Goal: Transaction & Acquisition: Purchase product/service

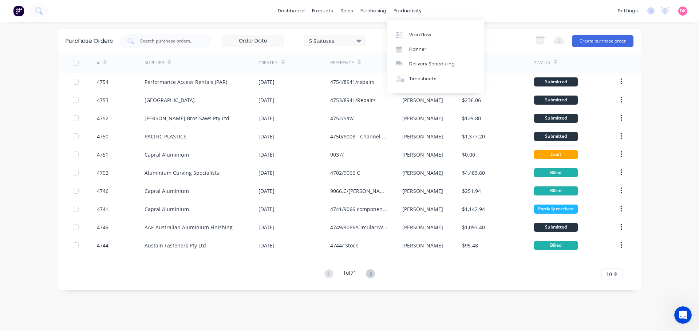
scroll to position [615, 0]
click at [681, 317] on icon "Open Intercom Messenger" at bounding box center [682, 315] width 12 height 12
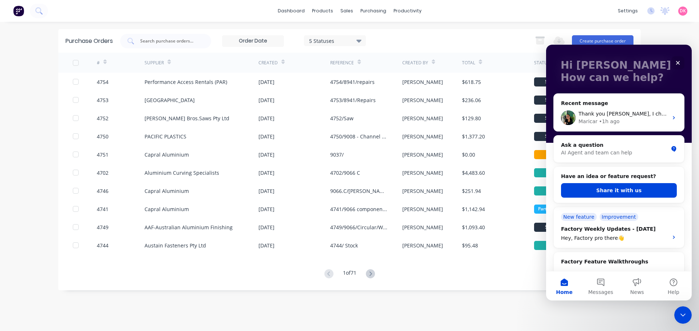
scroll to position [30, 0]
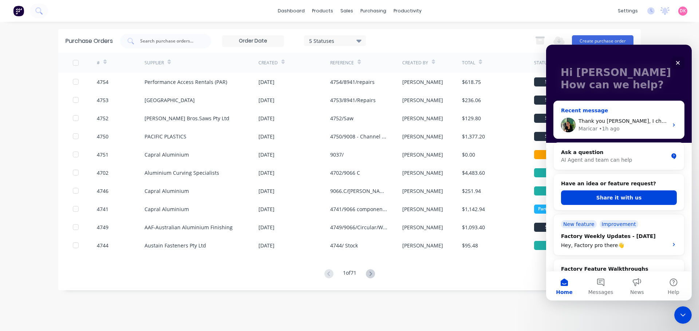
click at [656, 125] on div "Thank you [PERSON_NAME], I checked and it looks good." at bounding box center [623, 122] width 90 height 8
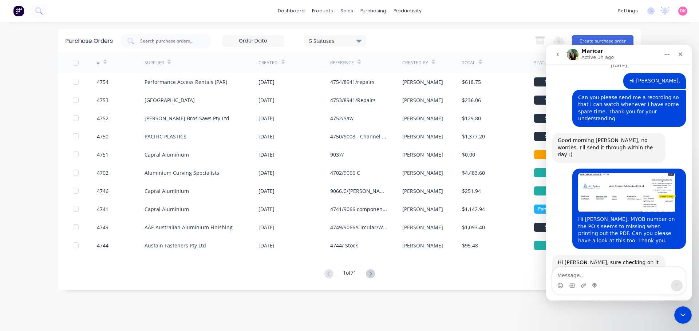
scroll to position [543, 0]
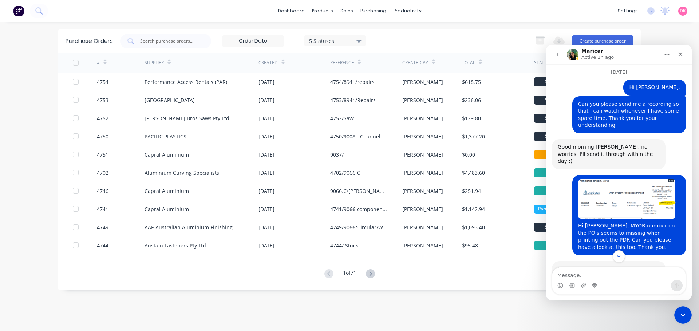
click at [557, 59] on button "go back" at bounding box center [558, 55] width 14 height 14
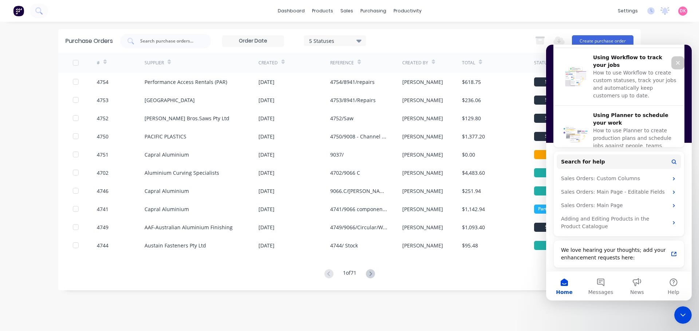
scroll to position [321, 0]
click at [508, 312] on div "Purchase Orders 5 Statuses 5 Statuses Export to Excel (XLSX) Create purchase or…" at bounding box center [349, 176] width 582 height 295
click at [683, 317] on icon "Close Intercom Messenger" at bounding box center [681, 314] width 9 height 9
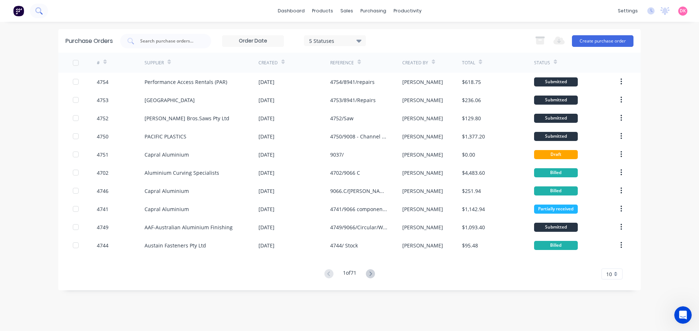
click at [40, 11] on icon at bounding box center [38, 10] width 6 height 6
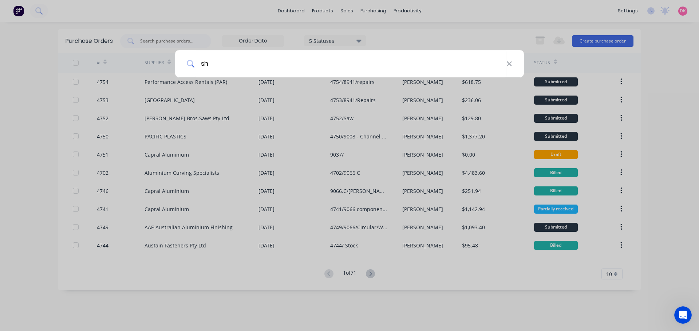
type input "s"
click at [524, 5] on div at bounding box center [349, 165] width 699 height 331
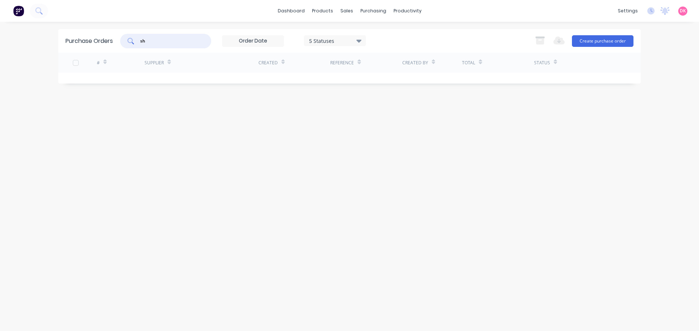
type input "s"
click at [40, 9] on icon at bounding box center [38, 10] width 7 height 7
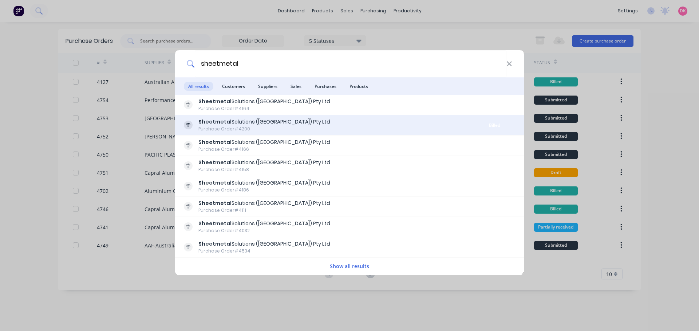
type input "sheetmetal"
click at [257, 128] on div "Purchase Order #4200" at bounding box center [264, 129] width 132 height 7
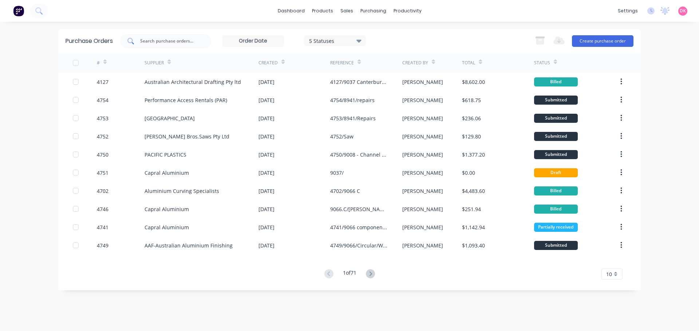
click at [152, 42] on input "text" at bounding box center [169, 40] width 60 height 7
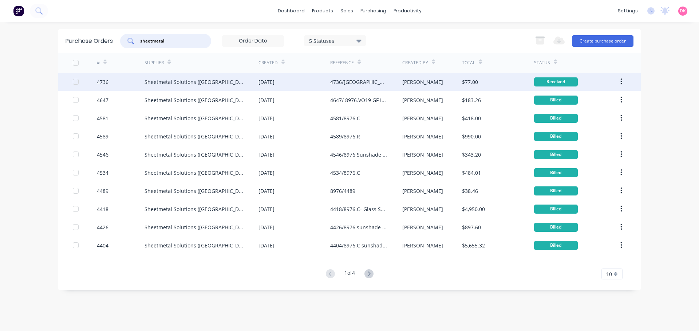
type input "sheetmetal"
click at [227, 82] on div "Sheetmetal Solutions ([GEOGRAPHIC_DATA]) Pty Ltd" at bounding box center [193, 82] width 99 height 8
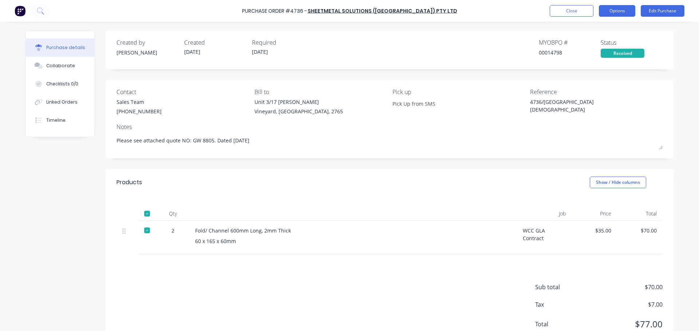
click at [620, 14] on button "Options" at bounding box center [617, 11] width 36 height 12
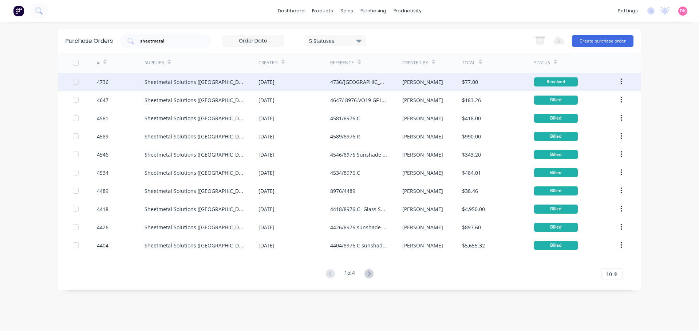
click at [619, 83] on button "button" at bounding box center [620, 81] width 17 height 13
click at [591, 111] on div "Duplicate" at bounding box center [595, 115] width 56 height 11
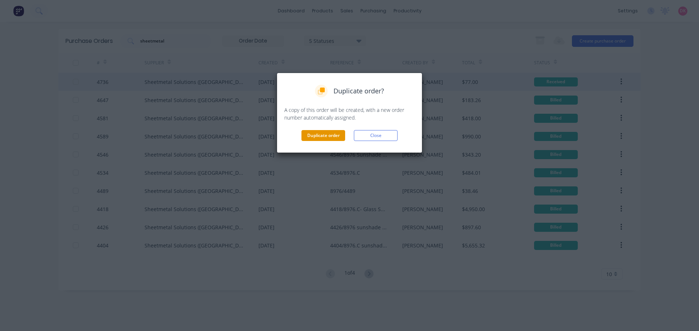
click at [321, 136] on button "Duplicate order" at bounding box center [323, 135] width 44 height 11
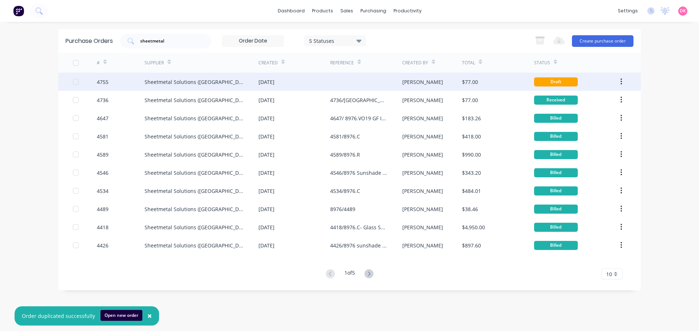
click at [252, 86] on div "Sheetmetal Solutions ([GEOGRAPHIC_DATA]) Pty Ltd" at bounding box center [201, 82] width 114 height 18
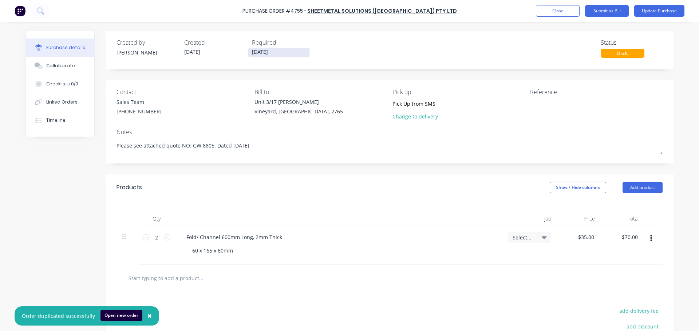
click at [273, 54] on input "[DATE]" at bounding box center [278, 52] width 61 height 9
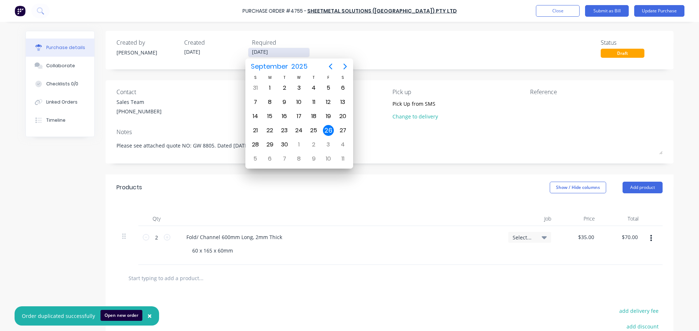
click at [273, 54] on input "[DATE]" at bounding box center [278, 52] width 61 height 9
drag, startPoint x: 273, startPoint y: 54, endPoint x: 243, endPoint y: 51, distance: 30.3
click at [243, 51] on div "Created by [PERSON_NAME] Created [DATE] Required [DATE]" at bounding box center [214, 48] width 197 height 20
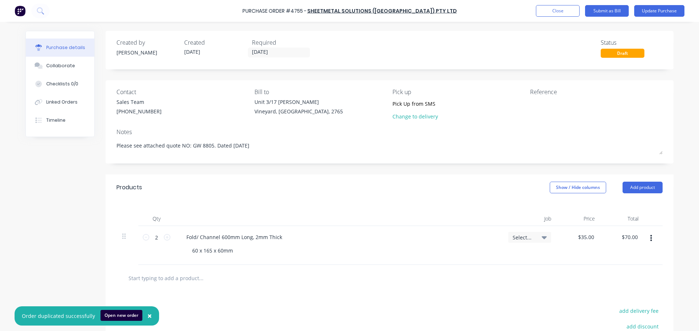
click at [383, 31] on div "Created by [PERSON_NAME] Created [DATE] Required [DATE] Status Draft" at bounding box center [390, 50] width 568 height 39
click at [218, 48] on div "Created by [PERSON_NAME] Created [DATE] Required [DATE]" at bounding box center [214, 48] width 197 height 20
click at [370, 61] on div "Created by [PERSON_NAME] Created [DATE] Required [DATE] Status Draft" at bounding box center [390, 50] width 568 height 39
click at [267, 58] on div "Created by [PERSON_NAME] Created [DATE] Required [DATE] Status Draft" at bounding box center [390, 50] width 568 height 39
click at [277, 55] on input "[DATE]" at bounding box center [278, 52] width 61 height 9
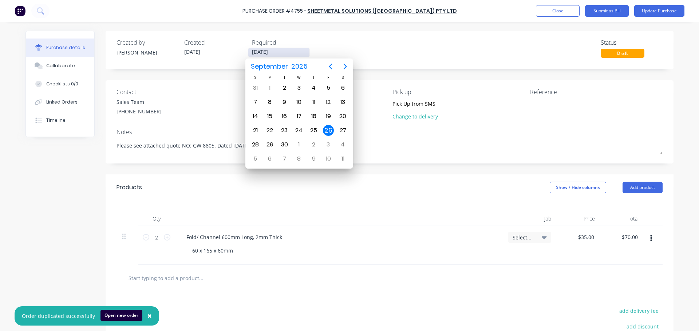
click at [277, 55] on input "[DATE]" at bounding box center [278, 52] width 61 height 9
click at [269, 146] on div "29" at bounding box center [270, 144] width 11 height 11
type textarea "x"
type input "[DATE]"
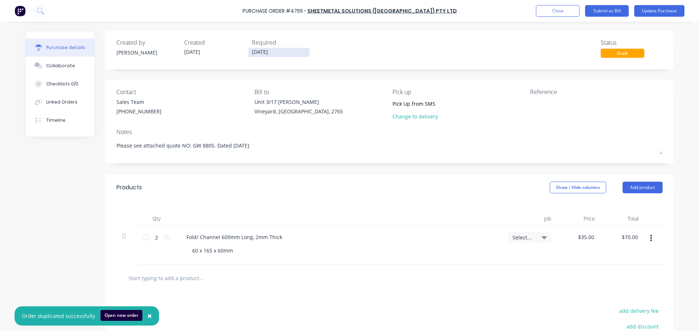
click at [284, 56] on input "[DATE]" at bounding box center [278, 52] width 61 height 9
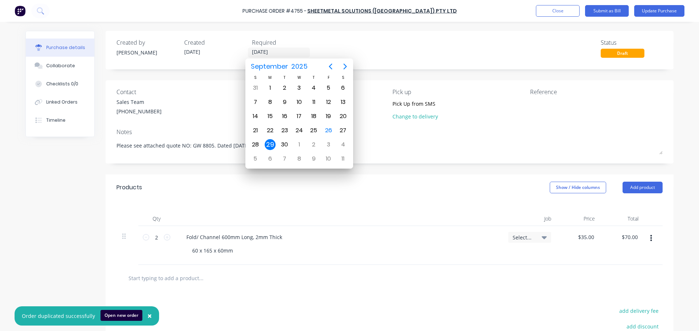
click at [269, 143] on div "29" at bounding box center [270, 144] width 11 height 11
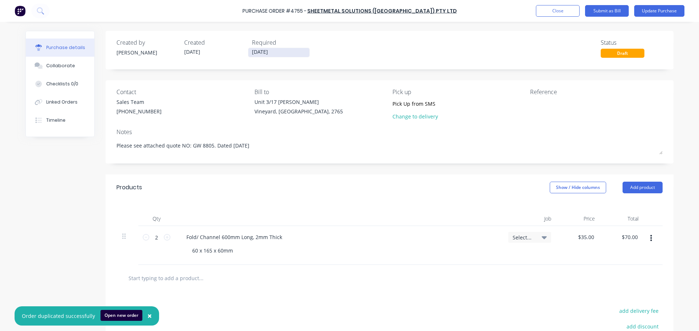
click at [284, 55] on input "[DATE]" at bounding box center [278, 52] width 61 height 9
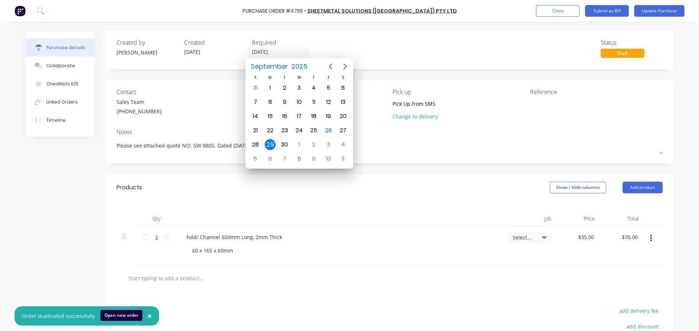
click at [268, 143] on div "29" at bounding box center [270, 144] width 11 height 11
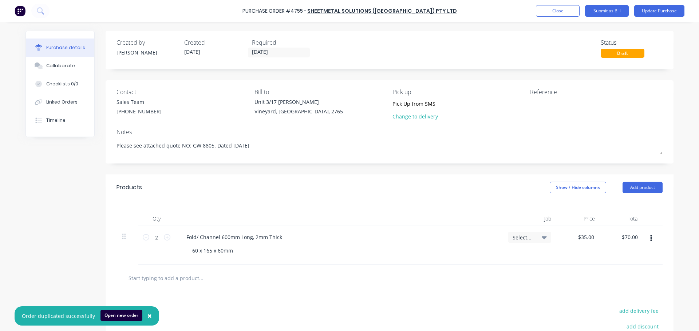
click at [385, 60] on div "Created by [PERSON_NAME] Created [DATE] Required [DATE] Status Draft" at bounding box center [390, 50] width 568 height 39
click at [537, 104] on textarea at bounding box center [575, 106] width 91 height 16
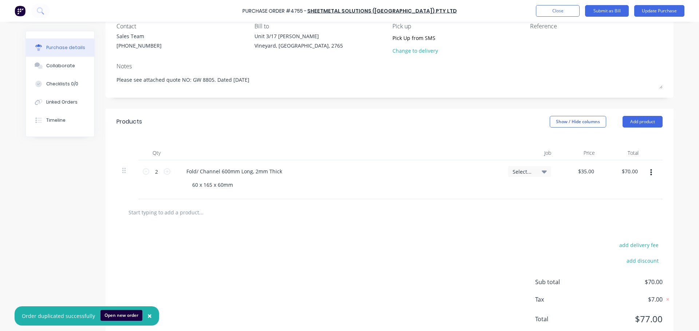
scroll to position [73, 0]
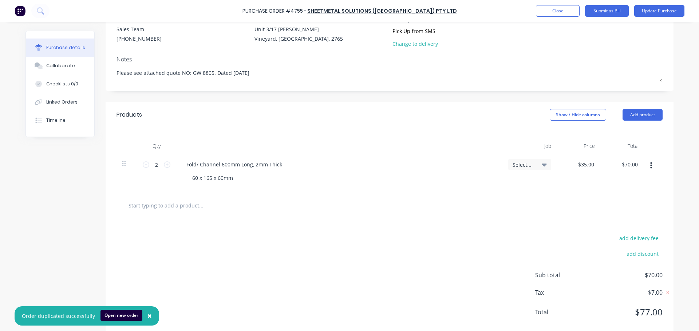
click at [649, 167] on button "button" at bounding box center [650, 165] width 17 height 13
click at [624, 225] on button "Delete" at bounding box center [628, 229] width 62 height 15
type textarea "x"
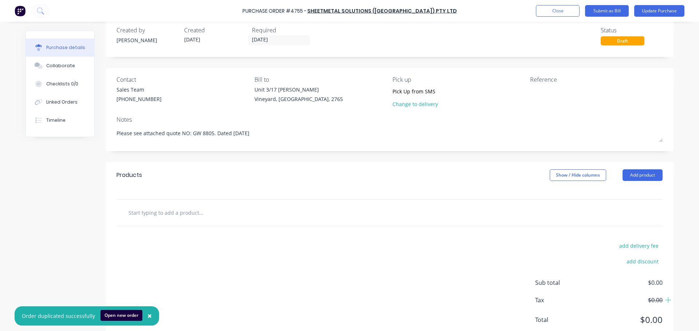
scroll to position [0, 0]
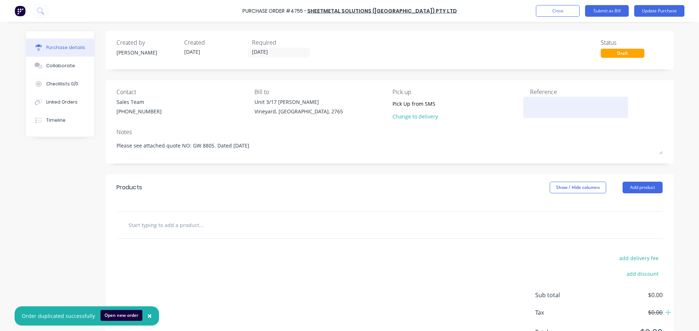
click at [536, 107] on textarea at bounding box center [575, 106] width 91 height 16
type textarea "47"
type textarea "x"
type textarea "475"
type textarea "x"
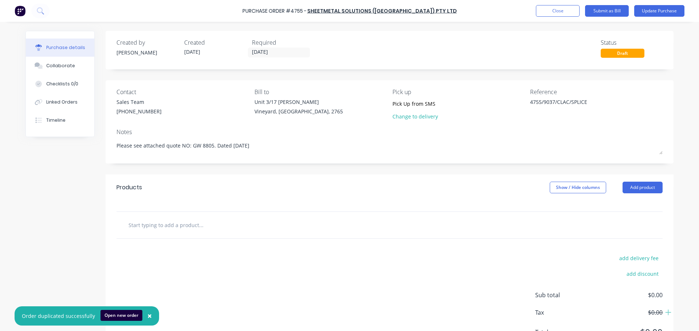
type textarea "4755/9037/CLAC/SPLICE"
type textarea "x"
type textarea "4755/9037/CLAC/SPLICE"
click at [166, 227] on input "text" at bounding box center [201, 225] width 146 height 15
type textarea "x"
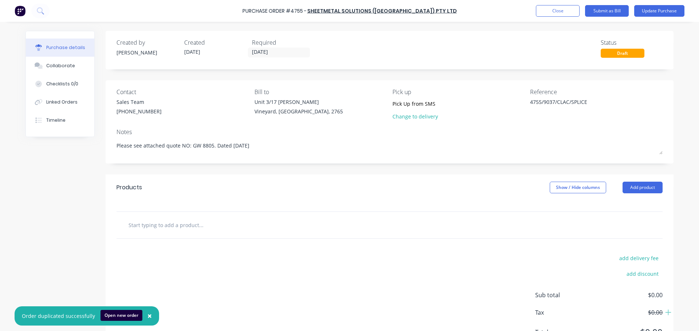
type input "S"
type textarea "x"
type input "SP"
type textarea "x"
type input "SPL"
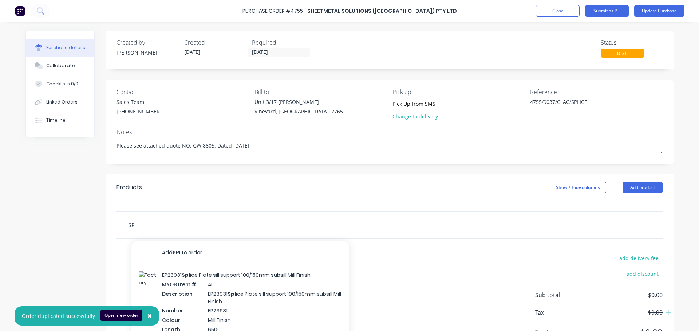
type textarea "x"
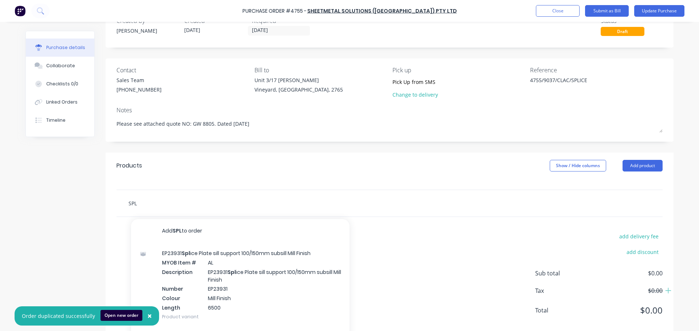
scroll to position [44, 0]
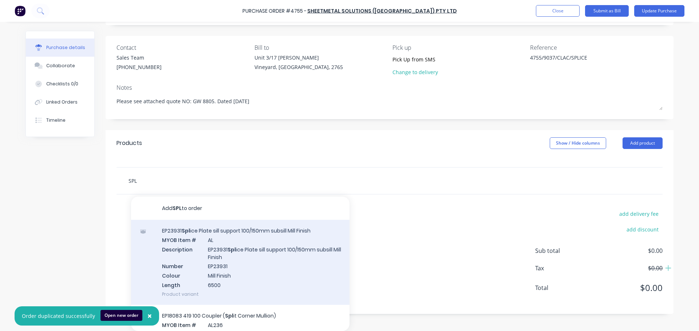
type input "SPL"
click at [228, 233] on div "EP23931 Spl ice Plate sill support 100/150mm subsill Mill Finish MYOB Item # AL…" at bounding box center [240, 262] width 218 height 85
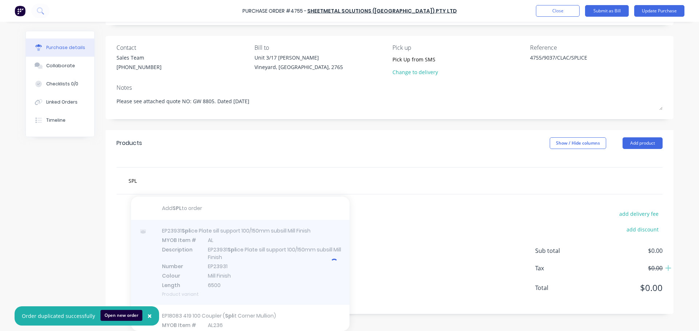
type textarea "x"
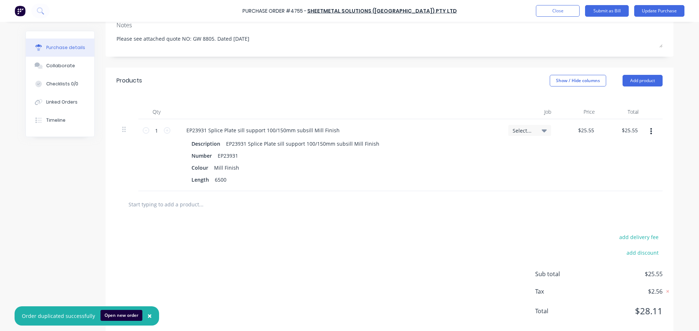
scroll to position [120, 0]
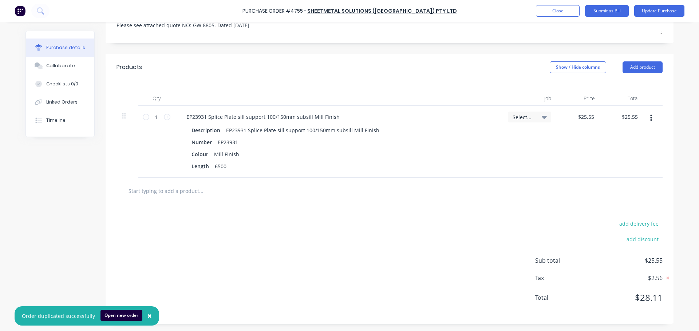
click at [170, 192] on input "text" at bounding box center [201, 191] width 146 height 15
type textarea "x"
type input "S"
type textarea "x"
type input "SP"
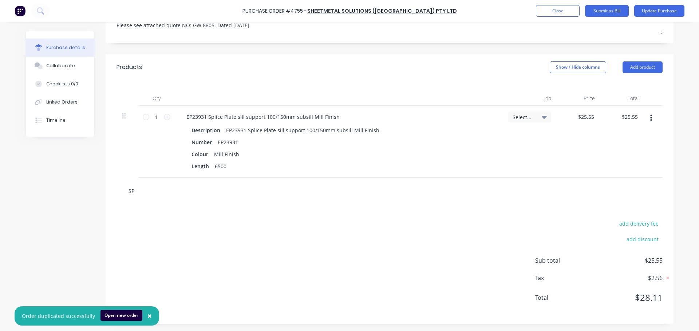
type textarea "x"
type input "SPL"
type textarea "x"
type input "SPLI"
type textarea "x"
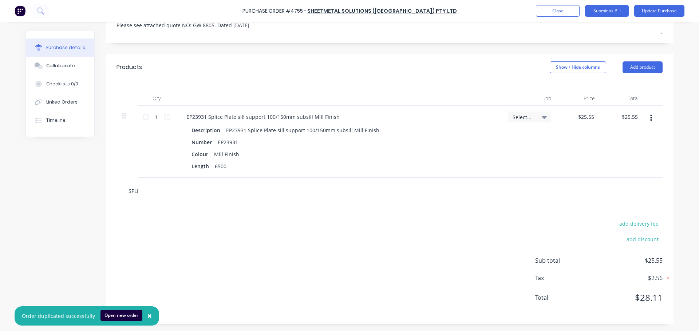
type input "SPLIC"
type textarea "x"
type input "SPLICE"
type textarea "x"
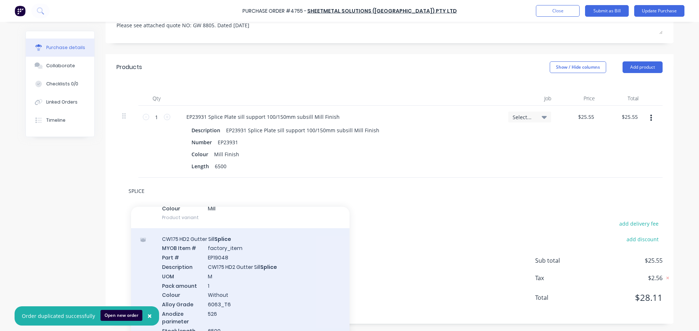
scroll to position [619, 0]
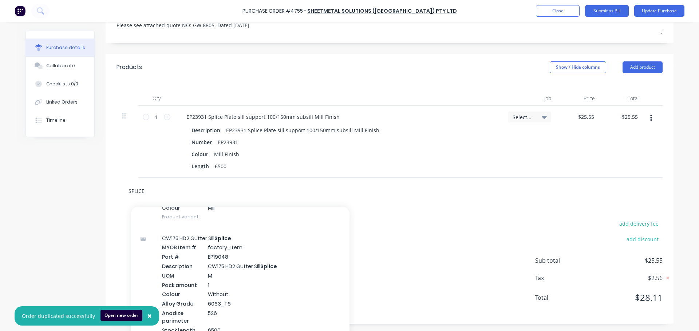
type input "SPLICE"
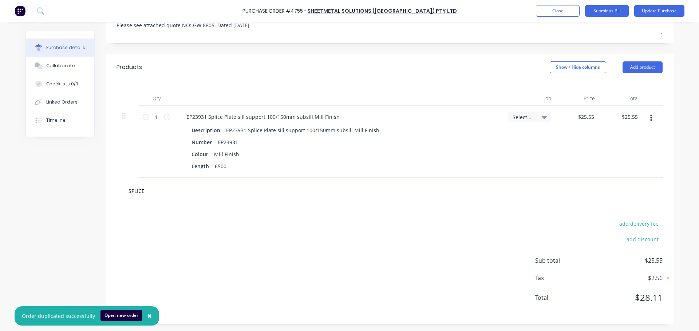
click at [650, 120] on icon "button" at bounding box center [651, 118] width 2 height 8
click at [629, 180] on button "Delete" at bounding box center [628, 181] width 62 height 15
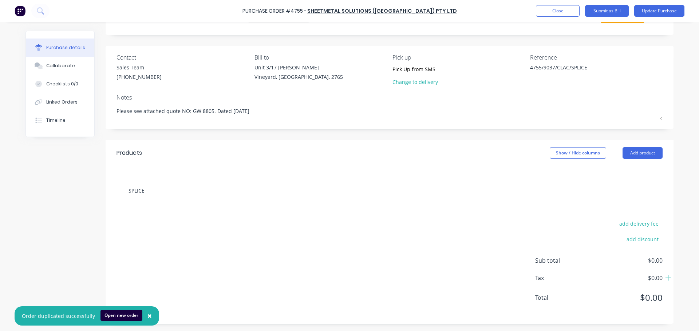
click at [164, 191] on div "SPLICE" at bounding box center [389, 191] width 546 height 27
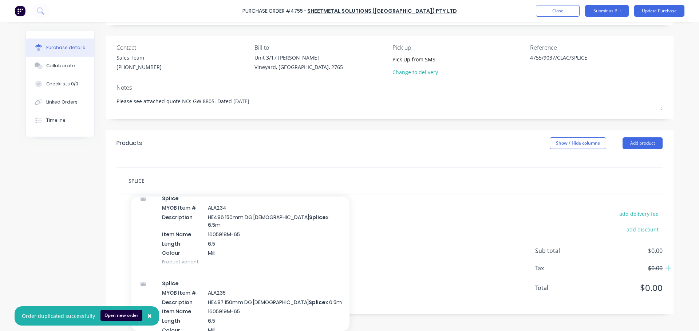
scroll to position [473, 0]
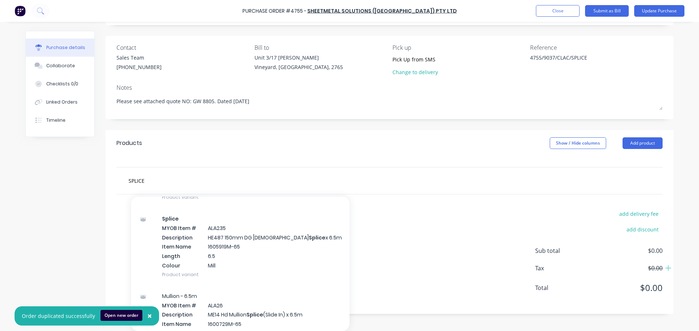
click at [426, 186] on div "SPLICE Add SPLICE to order EP23931 Splice Plate sill support 100/150mm subsill …" at bounding box center [389, 181] width 534 height 15
click at [202, 171] on div "Products Show / Hide columns Add product SPLICE Add SPLICE to order EP23931 Spl…" at bounding box center [390, 222] width 568 height 184
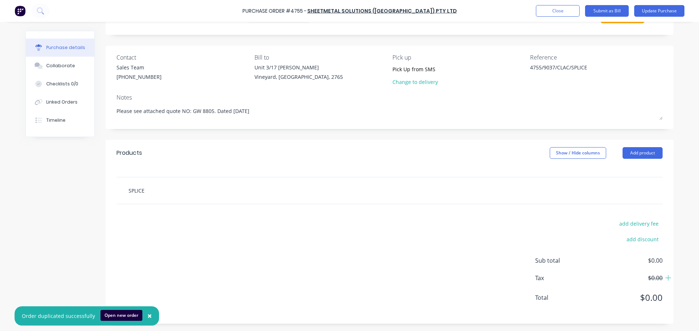
click at [160, 191] on div "SPLICE" at bounding box center [389, 191] width 546 height 27
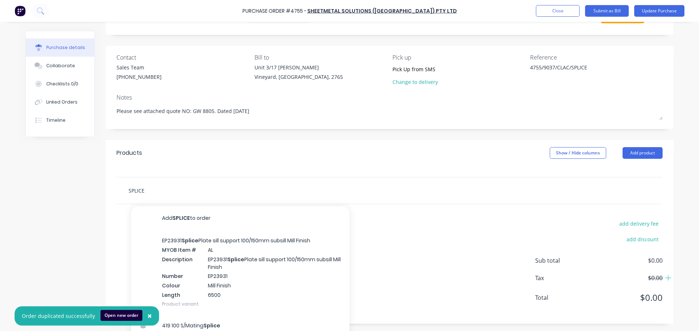
scroll to position [44, 0]
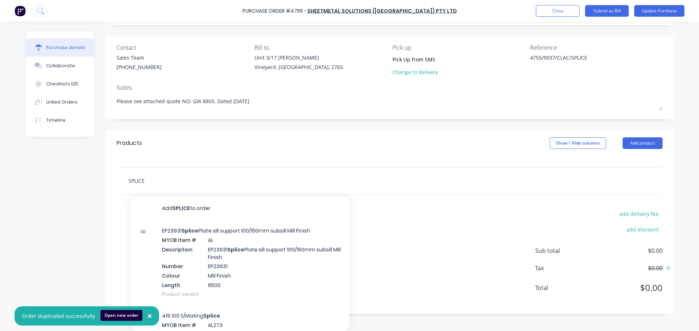
type textarea "x"
type input "SPLICE"
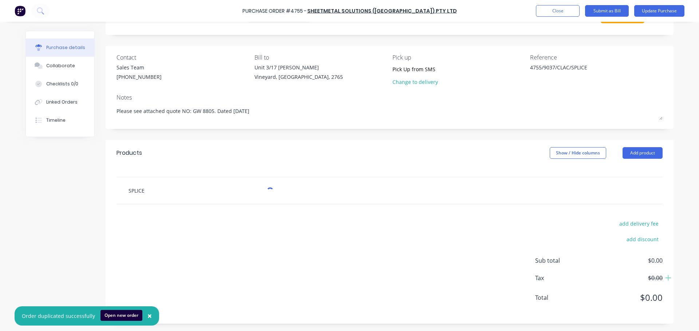
type textarea "x"
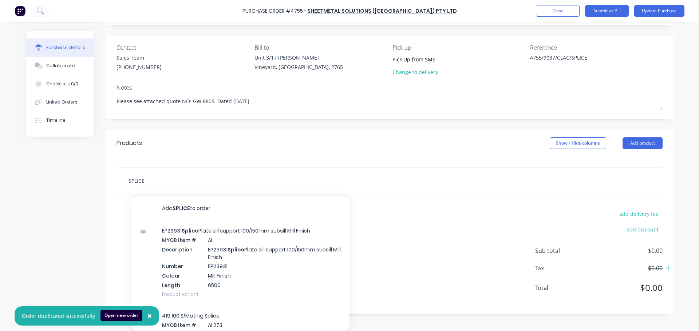
type input "SPLICE P"
type textarea "x"
type input "SPLICE PL"
type textarea "x"
type input "SPLICE P"
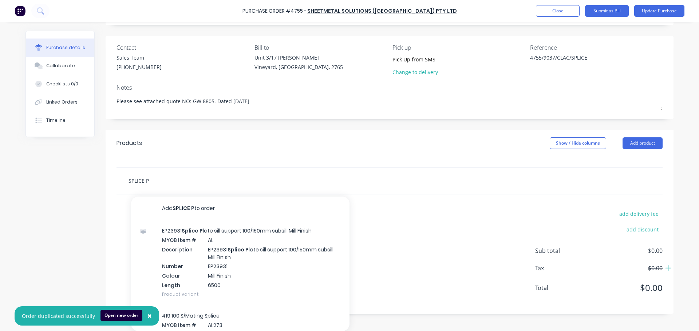
type textarea "x"
type input "SPLICE"
type textarea "x"
type input "SPLIC"
type textarea "x"
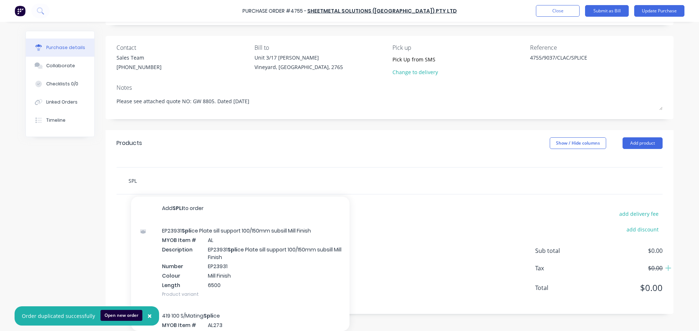
type input "SP"
type textarea "x"
type input "S"
type textarea "x"
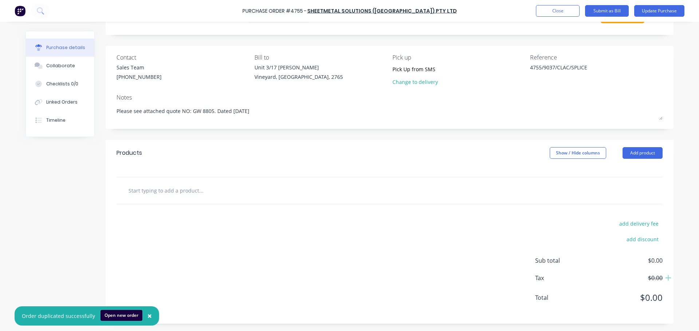
scroll to position [35, 0]
type textarea "x"
type input "Sp"
type textarea "x"
type input "Spl"
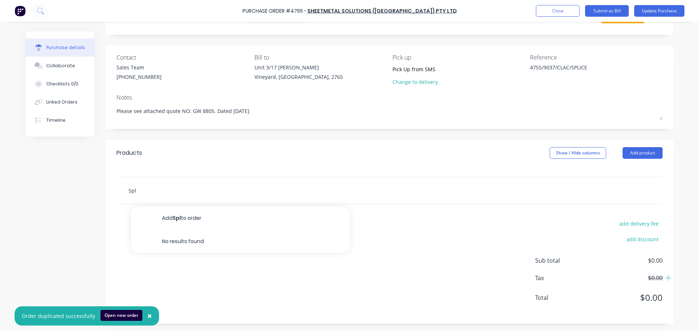
type textarea "x"
type input "Spli"
type textarea "x"
type input "Splic"
type textarea "x"
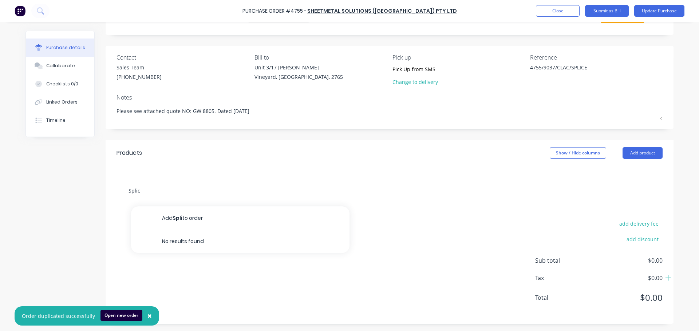
type input "Splice"
type textarea "x"
type input "Splice"
type textarea "x"
type input "Spli"
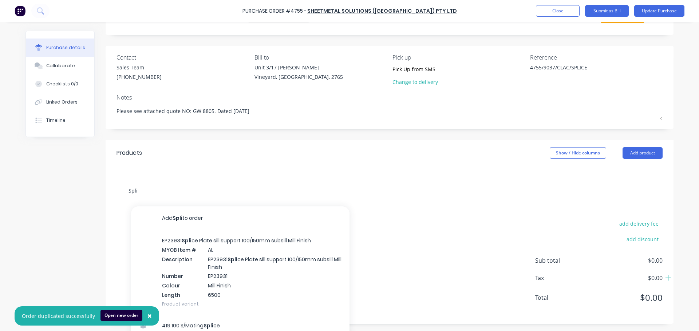
type textarea "x"
type input "Spl"
type textarea "x"
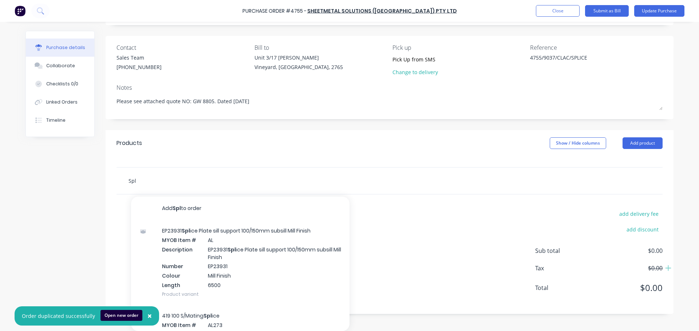
type input "Sp"
type textarea "x"
type input "S"
type textarea "x"
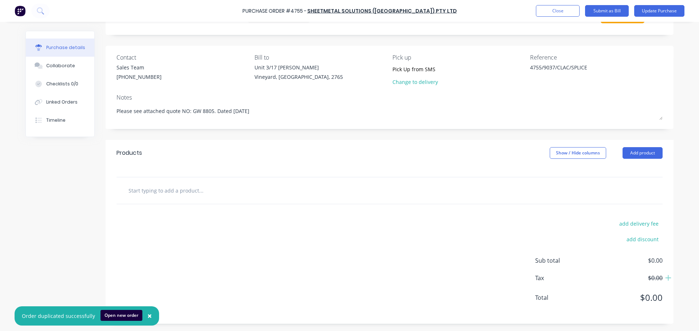
type textarea "x"
type input "T"
type textarea "x"
type input "To"
type textarea "x"
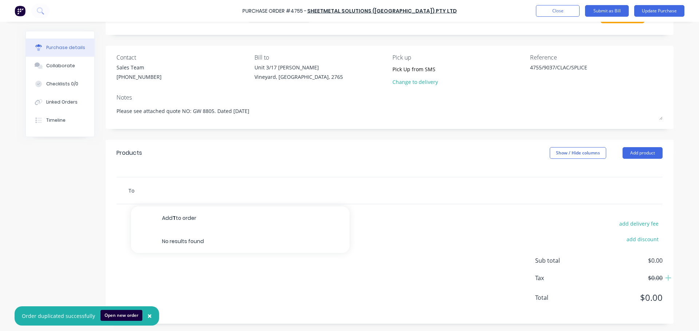
type input "To"
type textarea "x"
type input "To s"
type textarea "x"
type input "To su"
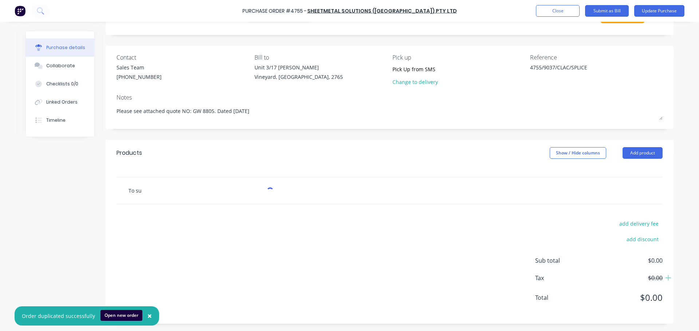
type textarea "x"
type input "To sup"
type textarea "x"
type input "To supp"
type textarea "x"
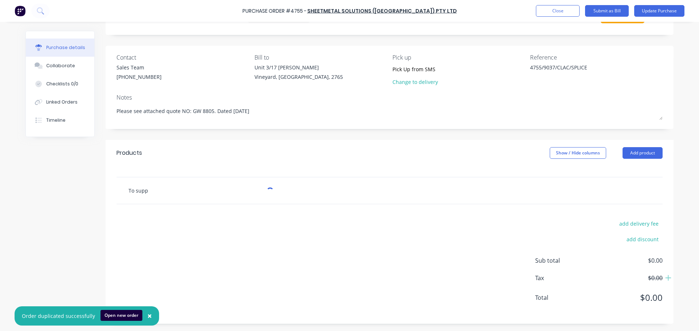
type input "To suppl"
type textarea "x"
type input "To supply splice"
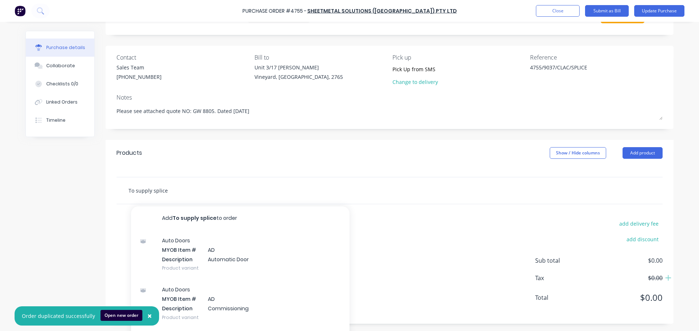
type textarea "x"
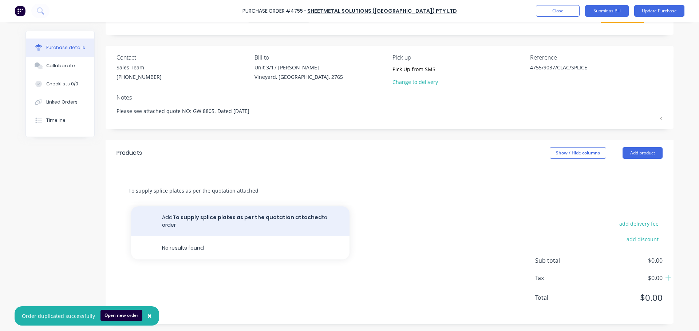
type input "To supply splice plates as per the quotation attached"
click at [215, 223] on button "Add To supply splice plates as per the quotation attached to order" at bounding box center [240, 222] width 218 height 30
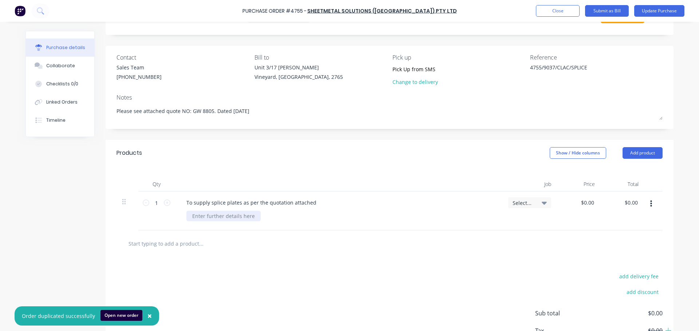
click at [216, 219] on div at bounding box center [223, 216] width 74 height 11
click at [575, 202] on div "$0.00 $0.00" at bounding box center [579, 211] width 44 height 39
click at [581, 204] on input "0.00" at bounding box center [587, 203] width 17 height 11
type input "$0.00"
click at [253, 214] on div "Laser cut splice plates" at bounding box center [341, 216] width 310 height 11
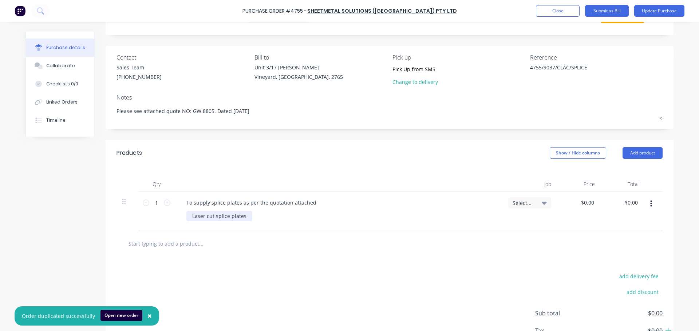
click at [241, 215] on div "Laser cut splice plates" at bounding box center [219, 216] width 66 height 11
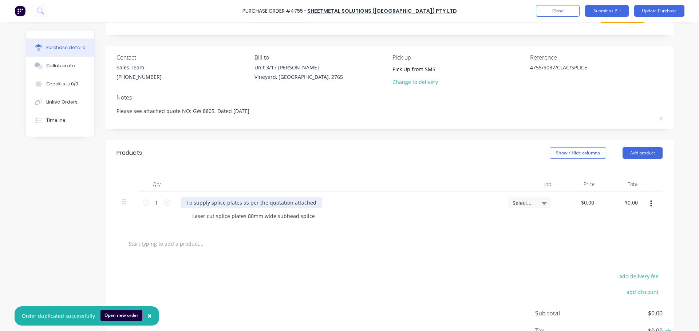
click at [208, 204] on div "To supply splice plates as per the quotation attached" at bounding box center [251, 203] width 142 height 11
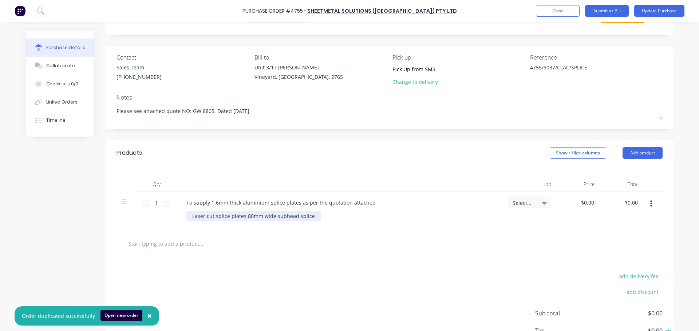
click at [242, 218] on div "Laser cut splice plates 80mm wide subhead splice" at bounding box center [253, 216] width 134 height 11
click at [587, 203] on input "0.00" at bounding box center [588, 203] width 14 height 11
type input "$1.65"
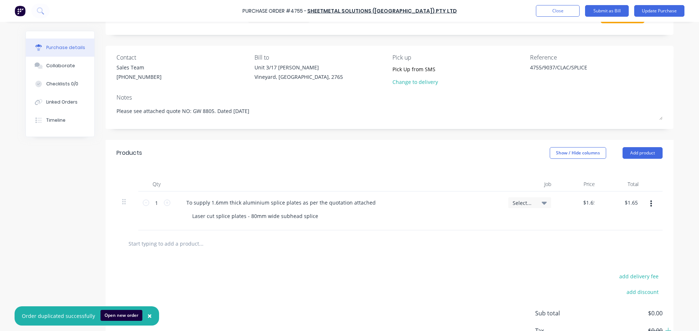
click at [468, 231] on div at bounding box center [389, 244] width 546 height 27
click at [156, 205] on input "1" at bounding box center [156, 203] width 15 height 11
type input "9"
type input "$14.85"
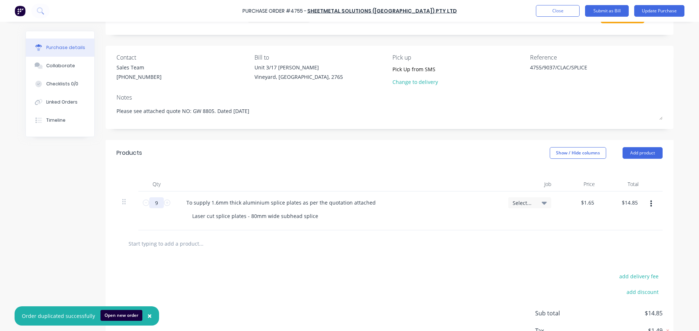
type input "91"
type input "$150.15"
type input "91"
click at [252, 167] on div "Qty Job Price Total 91 91 To supply 1.6mm thick aluminium splice plates as per …" at bounding box center [390, 198] width 568 height 64
click at [646, 204] on button "button" at bounding box center [650, 204] width 17 height 13
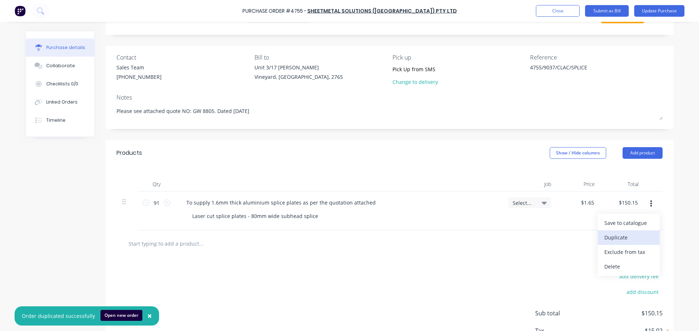
click at [643, 241] on button "Duplicate" at bounding box center [628, 238] width 62 height 15
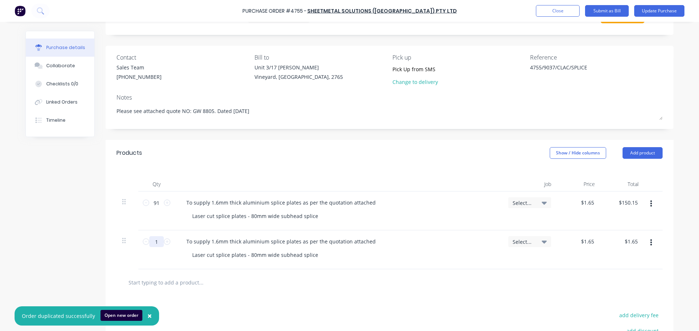
click at [157, 244] on input "1" at bounding box center [156, 242] width 15 height 11
type input "9"
type input "$14.85"
type input "91"
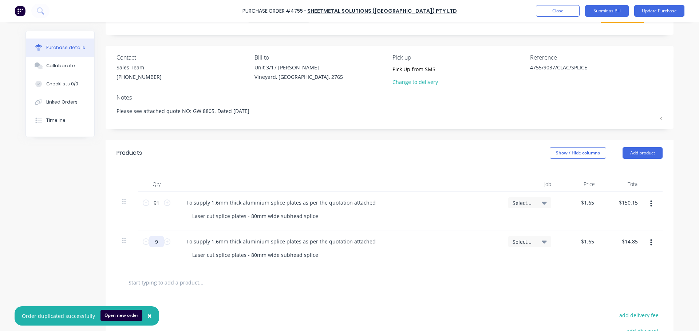
type input "$150.15"
type input "91"
click at [230, 251] on div "Laser cut splice plates - 80mm wide subhead splice" at bounding box center [255, 255] width 138 height 11
click at [247, 255] on div "Laser cut splice plates - 80mm wide subhead splice" at bounding box center [255, 255] width 138 height 11
click at [591, 245] on input "1.65" at bounding box center [587, 242] width 17 height 11
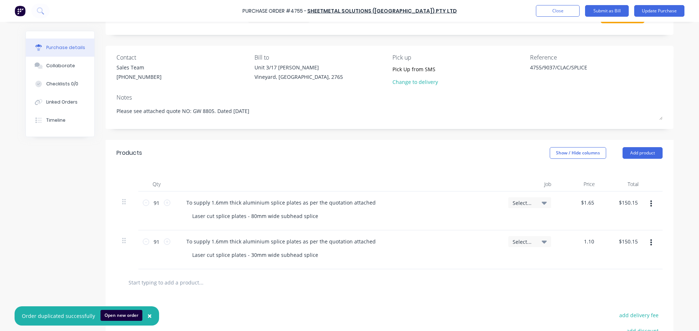
type input "$1.10"
type input "$100.10"
drag, startPoint x: 649, startPoint y: 247, endPoint x: 649, endPoint y: 251, distance: 4.0
click at [649, 247] on button "button" at bounding box center [650, 243] width 17 height 13
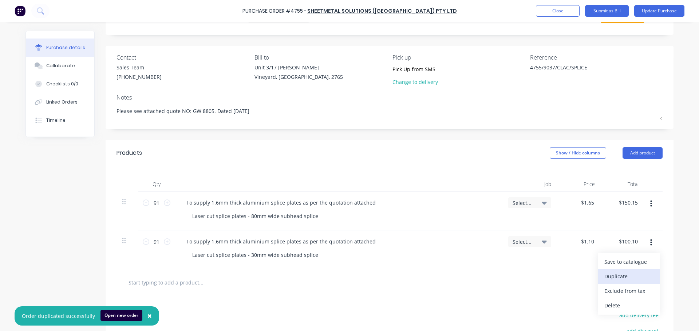
click at [628, 275] on button "Duplicate" at bounding box center [628, 277] width 62 height 15
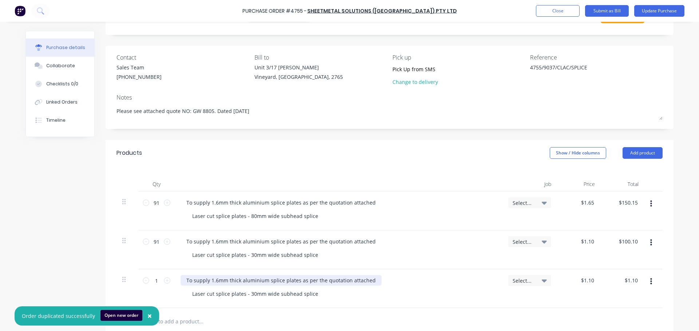
scroll to position [107, 0]
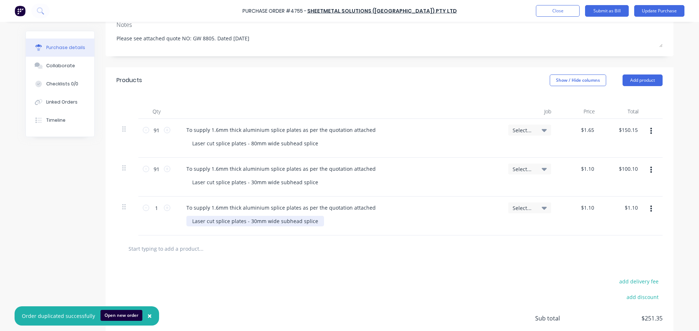
click at [247, 220] on div "Laser cut splice plates - 30mm wide subhead splice" at bounding box center [255, 221] width 138 height 11
click at [287, 222] on div "Laser cut splice plates - 20mm wide subhead splice" at bounding box center [255, 221] width 138 height 11
click at [295, 222] on div "Laser cut splice plates - 20mm wide subhead splice" at bounding box center [255, 221] width 138 height 11
click at [585, 209] on input "1.10" at bounding box center [587, 208] width 17 height 11
type input "$1.05"
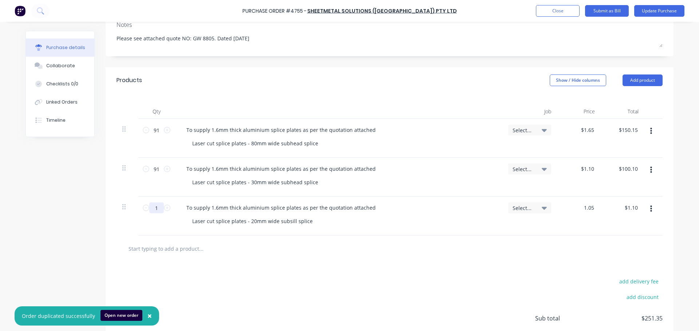
type input "$1.05"
click at [156, 211] on input "1" at bounding box center [156, 208] width 15 height 11
type input "9"
type input "$9.45"
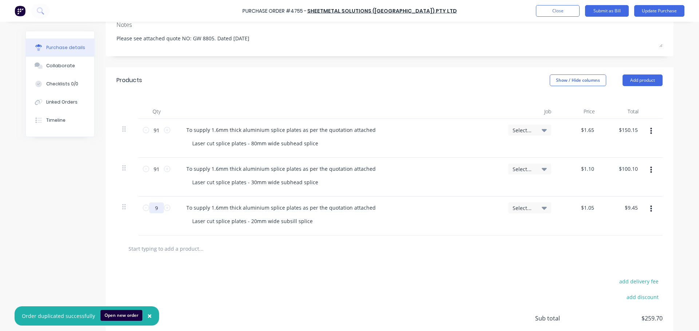
type input "91"
type input "$95.55"
type input "91"
click at [566, 233] on div "$1.05 $1.05" at bounding box center [579, 216] width 44 height 39
click at [650, 204] on button "button" at bounding box center [650, 209] width 17 height 13
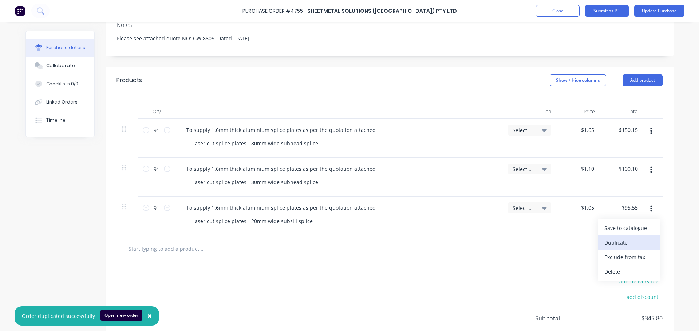
click at [627, 247] on button "Duplicate" at bounding box center [628, 243] width 62 height 15
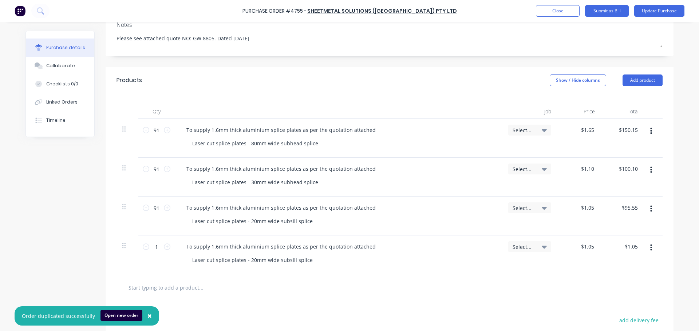
click at [156, 253] on div "1 1" at bounding box center [156, 255] width 36 height 39
click at [156, 251] on input "1" at bounding box center [156, 247] width 15 height 11
click at [159, 245] on input "1" at bounding box center [156, 247] width 15 height 11
type input "9"
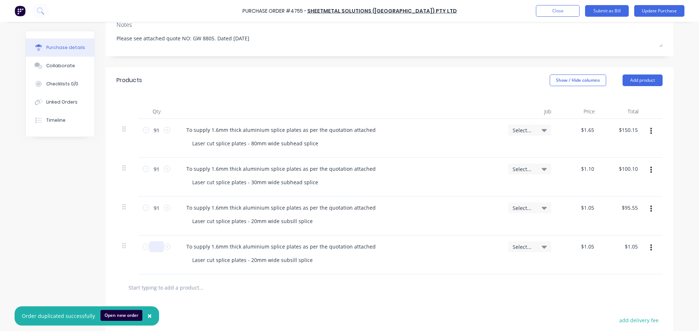
type input "$9.45"
type input "91"
type input "$95.55"
type input "91"
click at [251, 261] on div "Laser cut splice plates - 20mm wide subsill splice" at bounding box center [252, 260] width 132 height 11
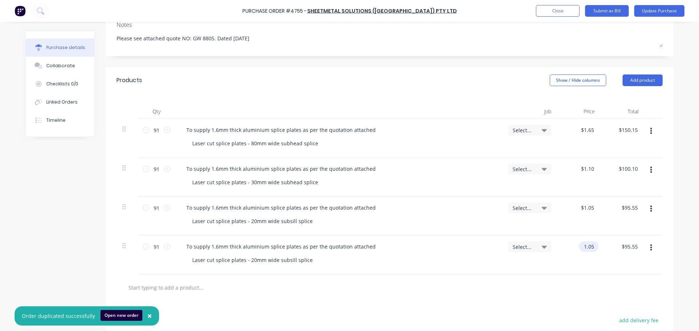
click at [587, 244] on input "1.05" at bounding box center [587, 247] width 17 height 11
type input "$1.55"
type input "$141.05"
click at [389, 272] on div "To supply 1.6mm thick aluminium splice plates as per the quotation attached Las…" at bounding box center [338, 255] width 327 height 39
click at [249, 262] on div "Laser cut splice plates - 20mm wide subsill splice" at bounding box center [252, 260] width 132 height 11
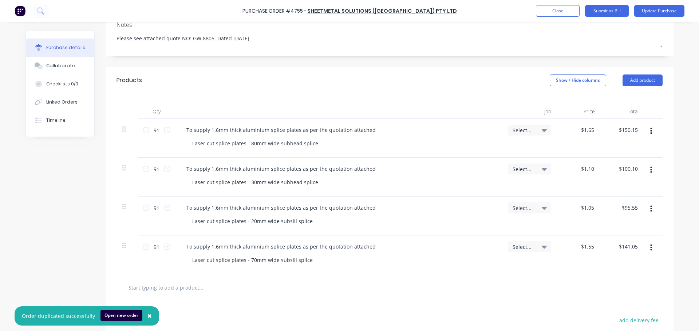
click at [358, 264] on div "Laser cut splice plates - 70mm wide subsill splice" at bounding box center [341, 260] width 310 height 11
click at [650, 249] on button "button" at bounding box center [650, 248] width 17 height 13
click at [626, 279] on button "Duplicate" at bounding box center [628, 282] width 62 height 15
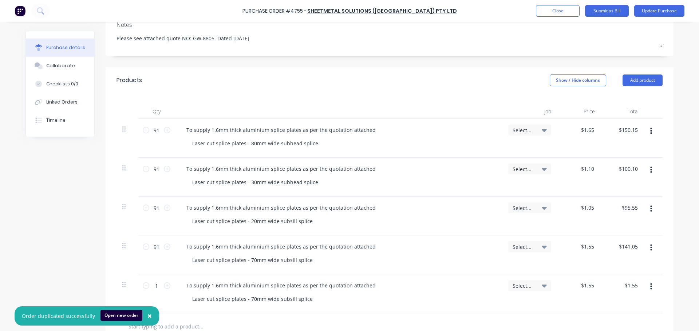
scroll to position [180, 0]
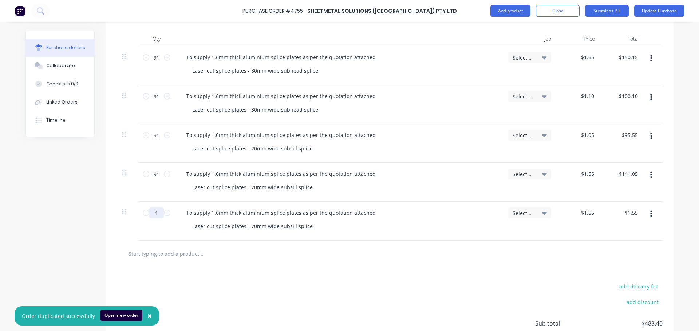
click at [158, 214] on input "1" at bounding box center [156, 213] width 15 height 11
click at [159, 218] on input "1" at bounding box center [156, 213] width 15 height 11
click at [158, 216] on input "1" at bounding box center [156, 213] width 15 height 11
type input "9"
type input "$13.95"
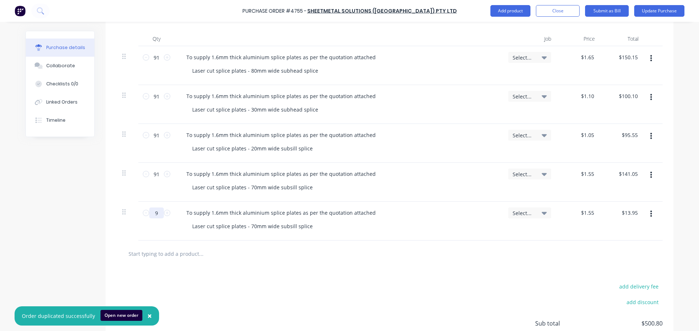
type input "91"
type input "$141.05"
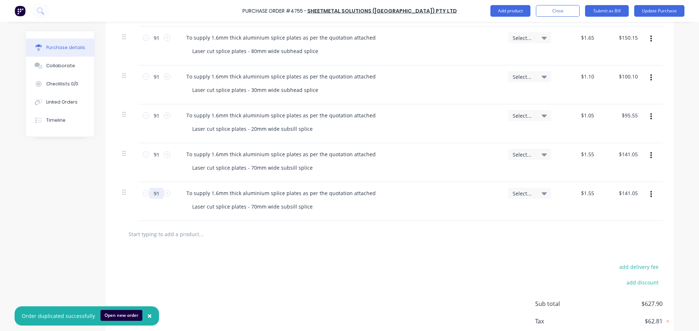
scroll to position [217, 0]
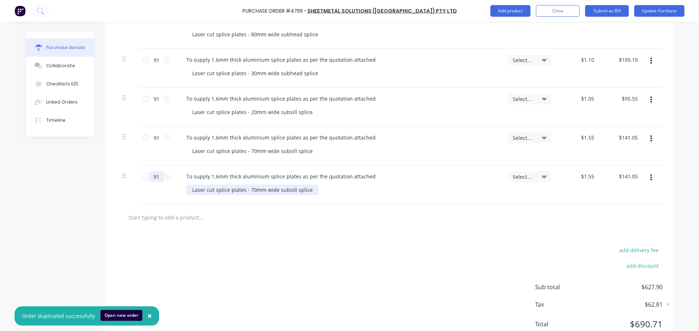
type input "91"
click at [250, 191] on div "Laser cut splice plates - 70mm wide subsill splice" at bounding box center [252, 190] width 132 height 11
click at [588, 177] on input "1.55" at bounding box center [587, 176] width 17 height 11
type input "$1.10"
type input "$100.10"
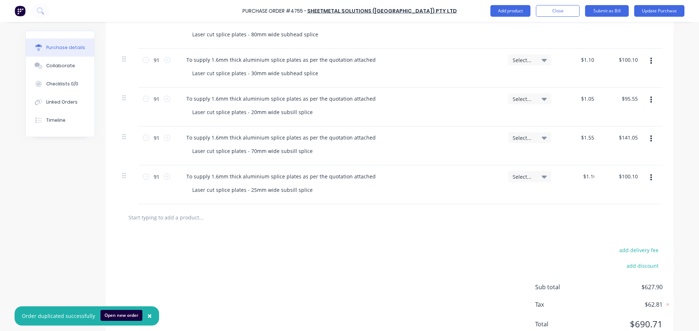
click at [468, 225] on div at bounding box center [389, 217] width 546 height 27
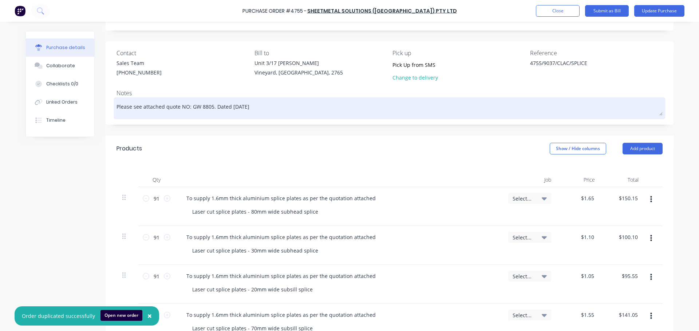
scroll to position [0, 0]
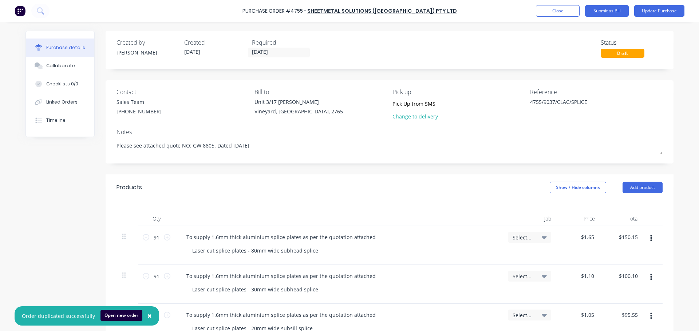
drag, startPoint x: 319, startPoint y: 151, endPoint x: 100, endPoint y: 120, distance: 221.2
click at [100, 120] on div "Purchase details Collaborate Checklists 0/0 Linked Orders Timeline Created by […" at bounding box center [349, 303] width 648 height 544
type textarea "P"
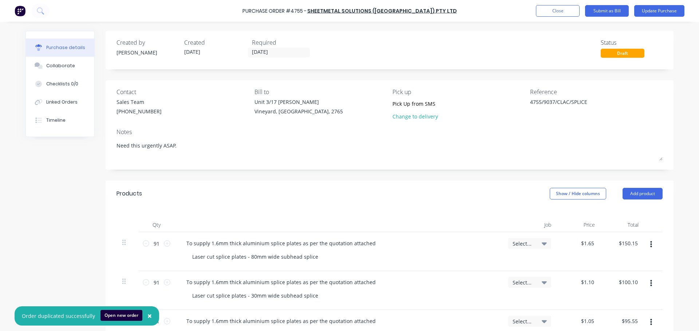
drag, startPoint x: 136, startPoint y: 146, endPoint x: 106, endPoint y: 140, distance: 30.5
click at [106, 140] on div "Contact Sales Team [PHONE_NUMBER] Bill to [STREET_ADDRESS][PERSON_NAME][PERSON_…" at bounding box center [390, 125] width 568 height 90
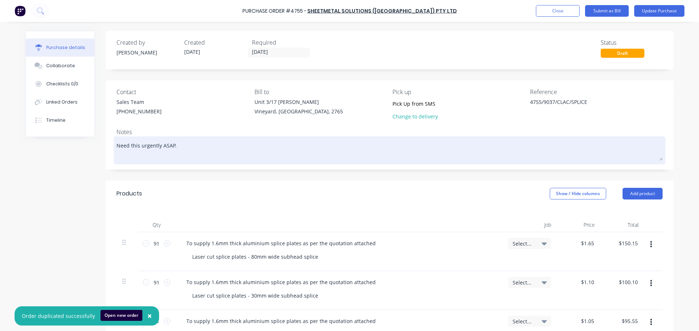
click at [119, 151] on textarea "Need this urgently ASAP." at bounding box center [389, 149] width 546 height 23
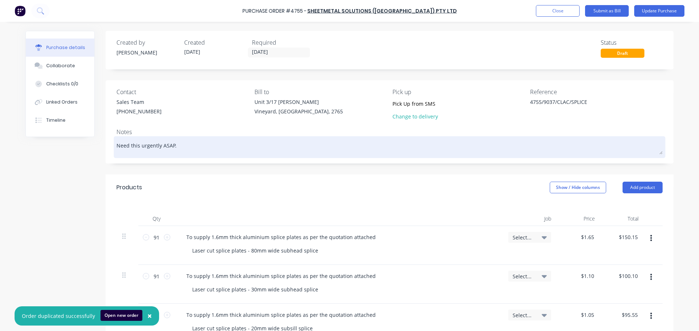
click at [121, 146] on textarea "Need this urgently ASAP." at bounding box center [389, 146] width 546 height 16
click at [166, 147] on textarea "Will need this urgently ASAP." at bounding box center [389, 146] width 546 height 16
click at [181, 143] on textarea "Will need this urgently ASAP." at bounding box center [389, 146] width 546 height 16
click at [179, 147] on textarea "Will need this urgently ASAP." at bounding box center [389, 146] width 546 height 16
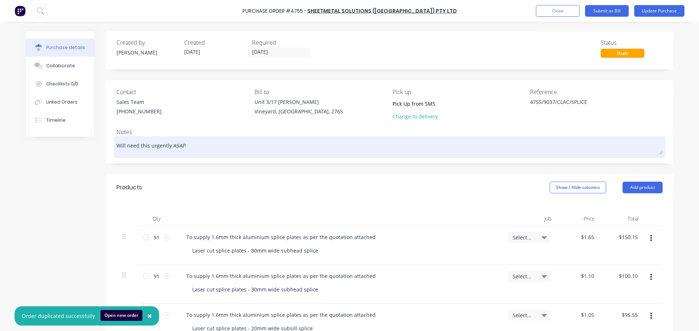
click at [135, 154] on textarea "Will need this urgently ASAP." at bounding box center [389, 146] width 546 height 16
click at [203, 150] on textarea "Will need this urgently ASAP." at bounding box center [389, 146] width 546 height 16
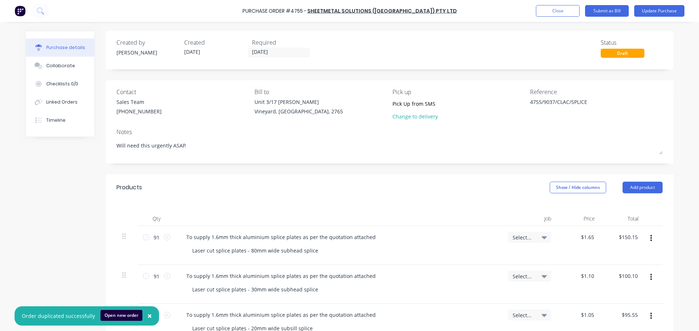
click at [587, 124] on div "Reference 4755/9037/CLAC/SPLICE" at bounding box center [596, 106] width 132 height 36
type textarea "Will need this urgently ASAP."
click at [588, 105] on textarea "4755/9037/CLAC/SPLICE" at bounding box center [575, 106] width 91 height 16
click at [48, 71] on button "Collaborate" at bounding box center [60, 66] width 68 height 18
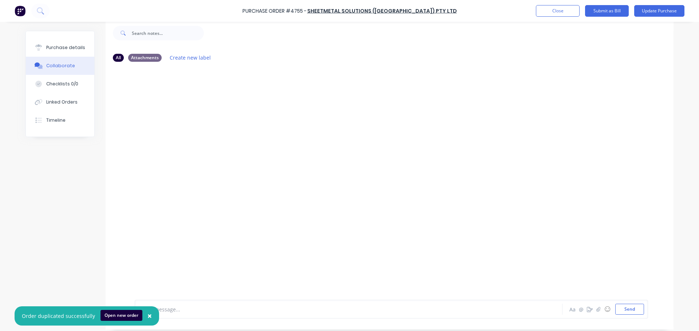
scroll to position [18, 0]
click at [147, 317] on span "×" at bounding box center [149, 316] width 4 height 10
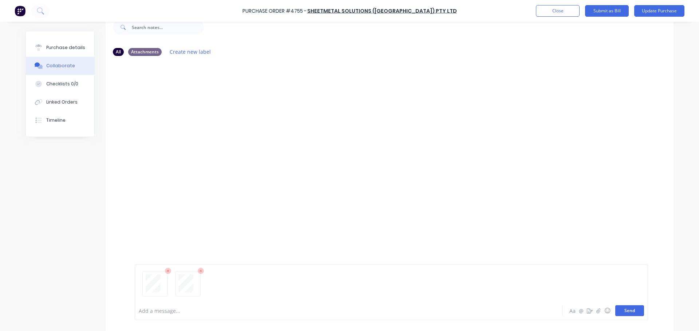
click at [621, 310] on button "Send" at bounding box center [629, 311] width 29 height 11
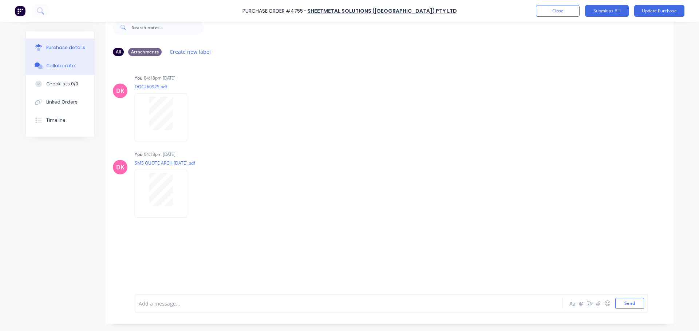
click at [63, 48] on div "Purchase details" at bounding box center [65, 47] width 39 height 7
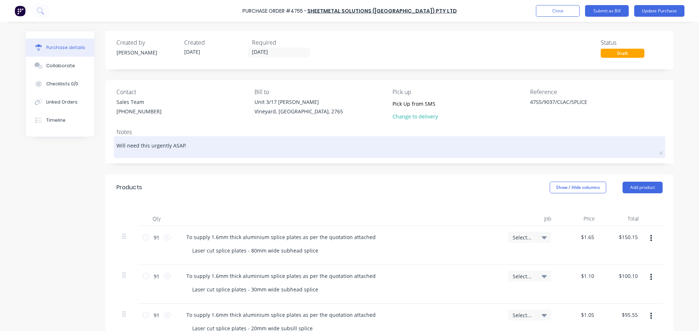
click at [188, 145] on textarea "Will need this urgently ASAP." at bounding box center [389, 146] width 546 height 16
click at [116, 146] on textarea "Will need this urgently ASAP." at bounding box center [389, 146] width 546 height 16
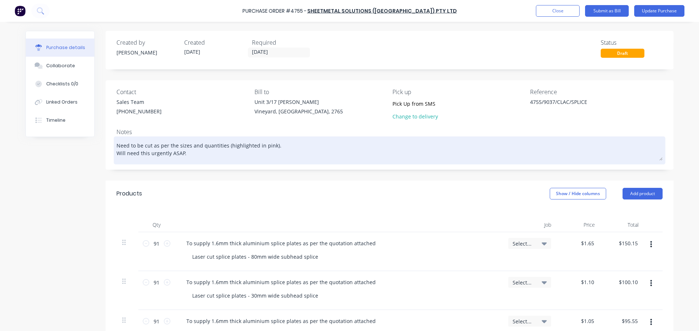
click at [270, 146] on textarea "Need to be cut as per the sizes and quantities (highlighted in pink). Will need…" at bounding box center [389, 149] width 546 height 23
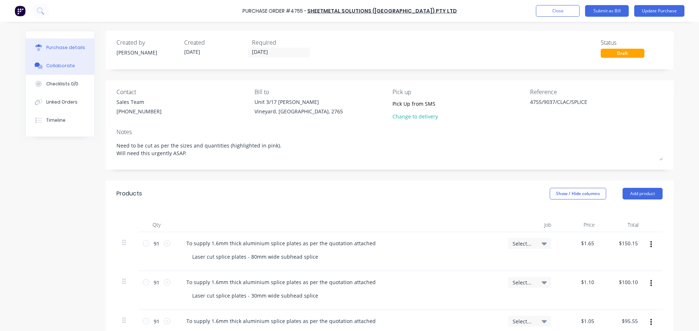
type textarea "Need to be cut as per the sizes and quantities (highlighted in pink). Will need…"
click at [60, 70] on button "Collaborate" at bounding box center [60, 66] width 68 height 18
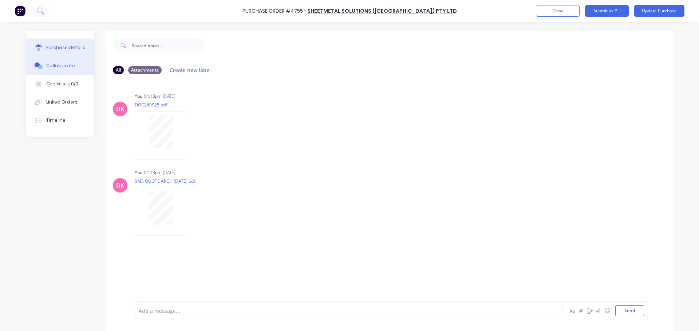
click at [72, 49] on div "Purchase details" at bounding box center [65, 47] width 39 height 7
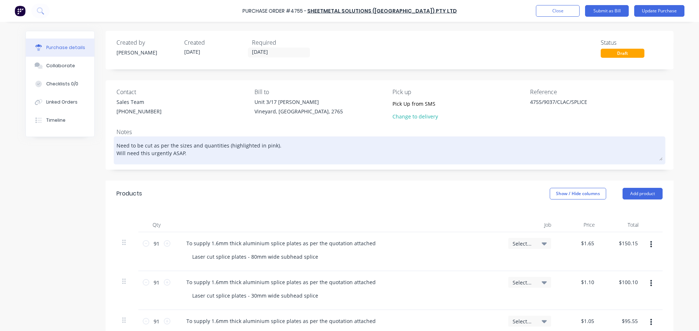
click at [269, 146] on textarea "Need to be cut as per the sizes and quantities (highlighted in pink). Will need…" at bounding box center [389, 149] width 546 height 23
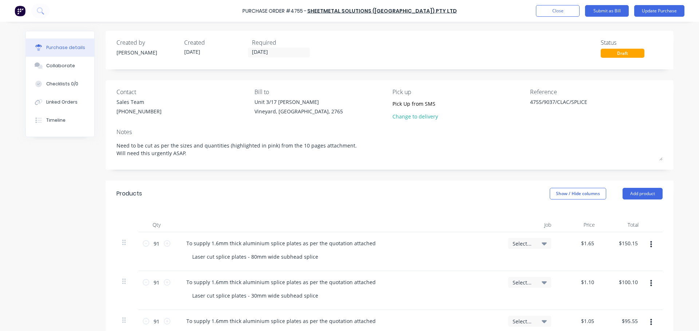
type textarea "Need to be cut as per the sizes and quantities (highlighted in pink) from the 1…"
click at [261, 190] on div "Products Show / Hide columns Add product" at bounding box center [390, 194] width 568 height 26
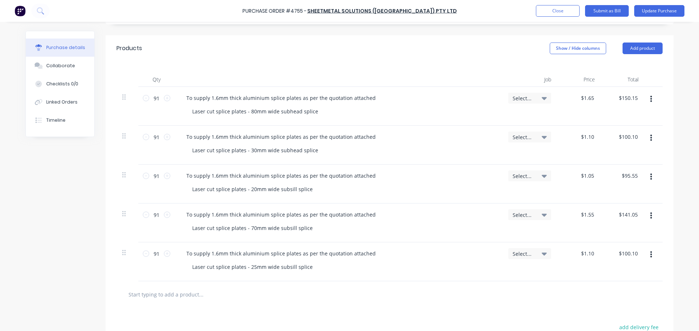
click at [543, 100] on icon at bounding box center [543, 98] width 5 height 8
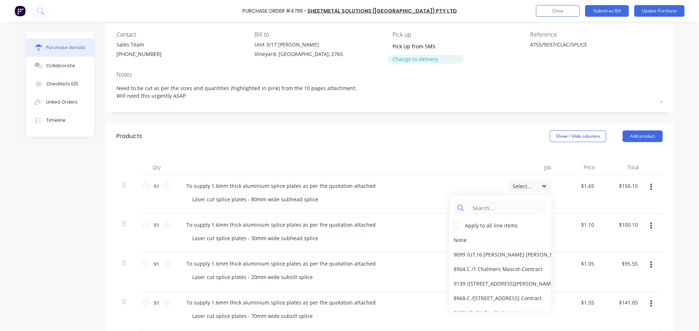
scroll to position [0, 0]
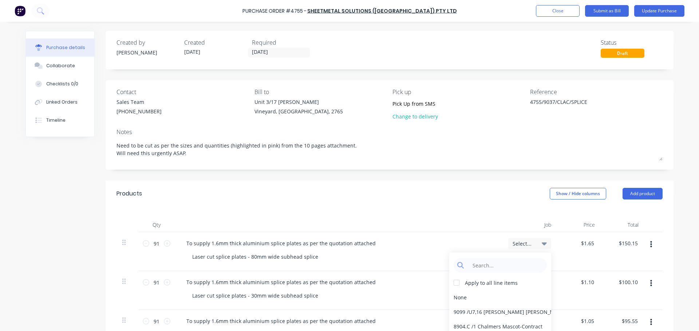
click at [461, 193] on div "Products Show / Hide columns Add product" at bounding box center [390, 194] width 568 height 26
click at [487, 268] on input at bounding box center [505, 265] width 75 height 15
type input "9037"
click at [456, 286] on div at bounding box center [456, 283] width 15 height 15
click at [479, 302] on div "9037 / Canterbury Leisure & Aquatic" at bounding box center [500, 297] width 102 height 15
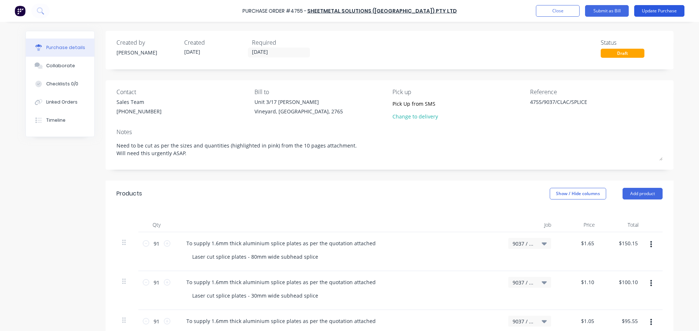
click at [661, 14] on button "Update Purchase" at bounding box center [659, 11] width 50 height 12
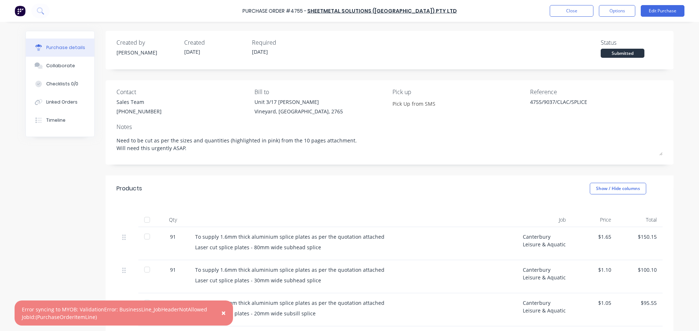
click at [538, 243] on div "Canterbury Leisure & Aquatic" at bounding box center [544, 243] width 55 height 33
click at [655, 11] on button "Edit Purchase" at bounding box center [662, 11] width 44 height 12
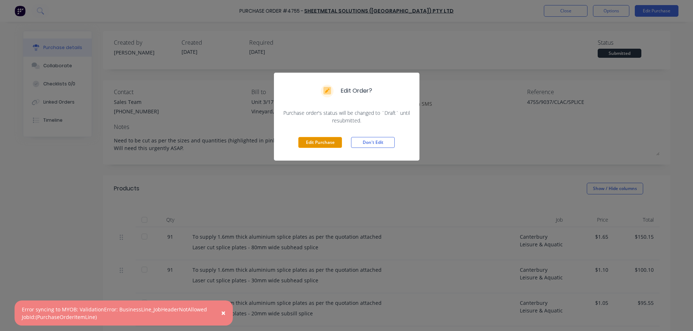
click at [308, 145] on button "Edit Purchase" at bounding box center [320, 142] width 44 height 11
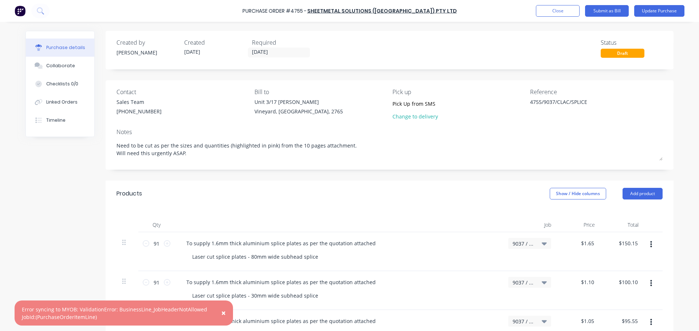
click at [544, 247] on div "9037 / Canterbury Leisure & Aquatic" at bounding box center [529, 243] width 43 height 11
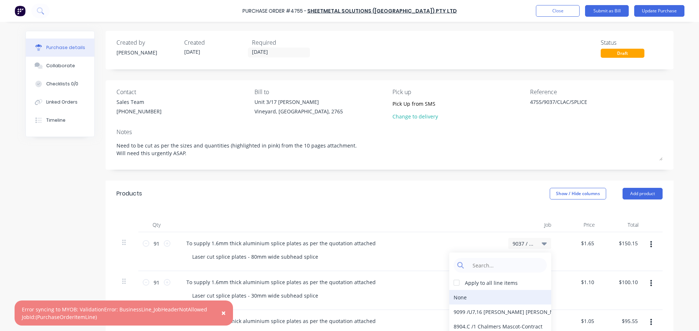
click at [474, 295] on div "None" at bounding box center [500, 297] width 102 height 15
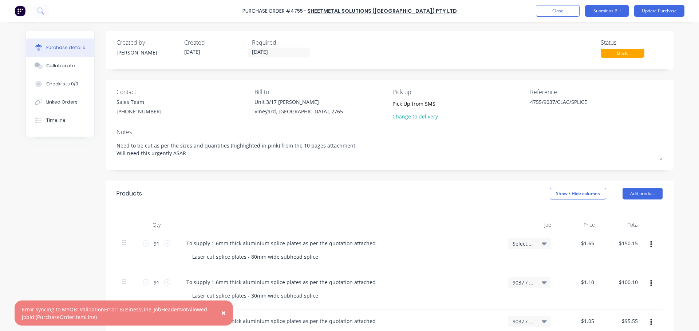
click at [541, 242] on icon at bounding box center [543, 244] width 5 height 8
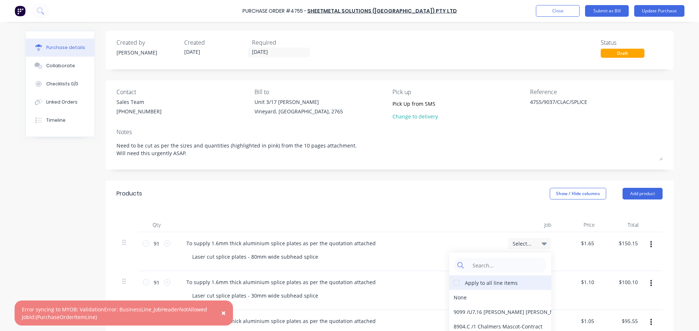
click at [451, 282] on div at bounding box center [456, 283] width 15 height 15
click at [467, 301] on div "None" at bounding box center [500, 297] width 102 height 15
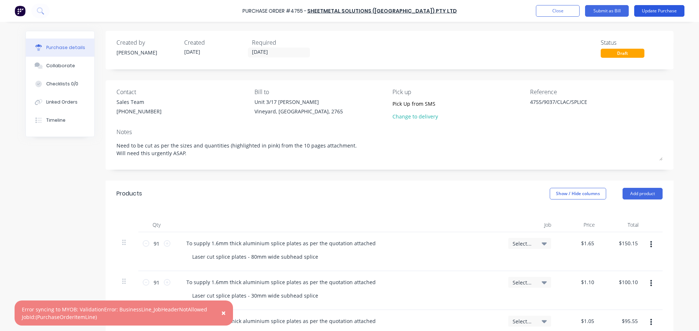
click at [662, 8] on button "Update Purchase" at bounding box center [659, 11] width 50 height 12
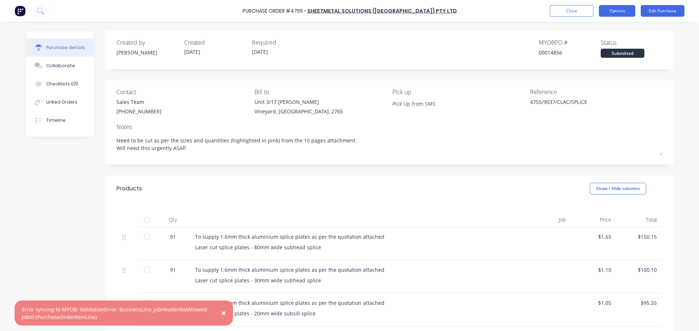
click at [613, 15] on button "Options" at bounding box center [617, 11] width 36 height 12
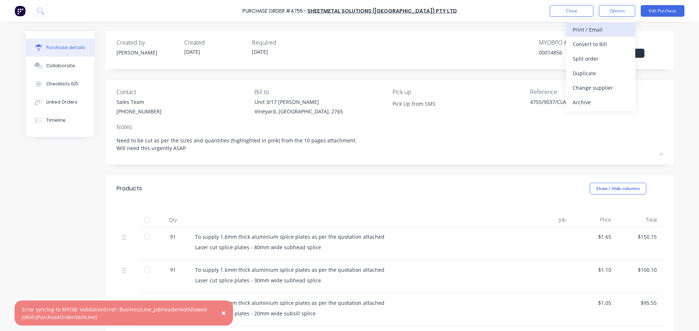
click at [593, 32] on div "Print / Email" at bounding box center [600, 29] width 56 height 11
click at [490, 36] on div "Created by [PERSON_NAME] Created [DATE] Required [DATE] MYOB PO # 00014856 Stat…" at bounding box center [390, 50] width 568 height 39
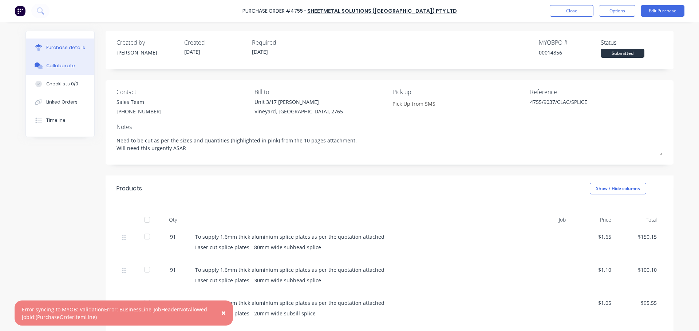
click at [51, 64] on div "Collaborate" at bounding box center [60, 66] width 29 height 7
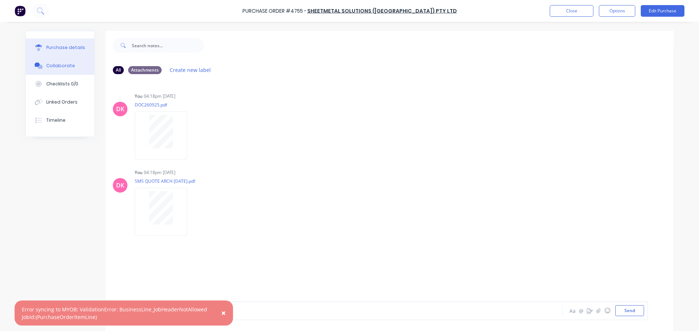
click at [67, 50] on div "Purchase details" at bounding box center [65, 47] width 39 height 7
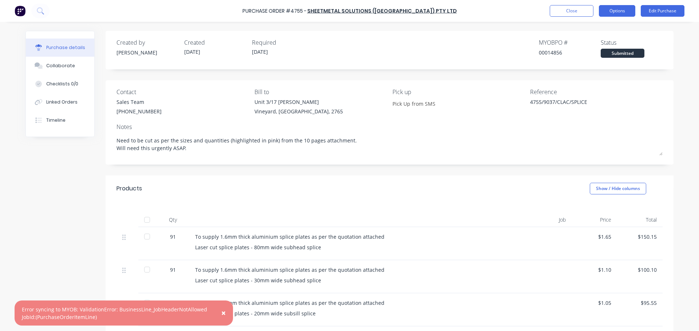
click at [619, 11] on button "Options" at bounding box center [617, 11] width 36 height 12
click at [594, 47] on div "With pricing" at bounding box center [600, 44] width 56 height 11
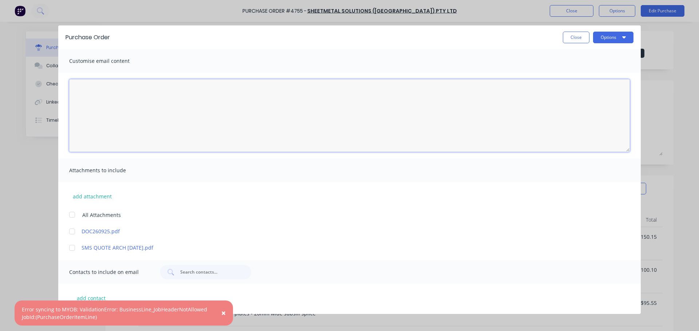
click at [144, 107] on textarea "[DATE]" at bounding box center [349, 115] width 560 height 73
click at [575, 40] on button "Close" at bounding box center [576, 38] width 27 height 12
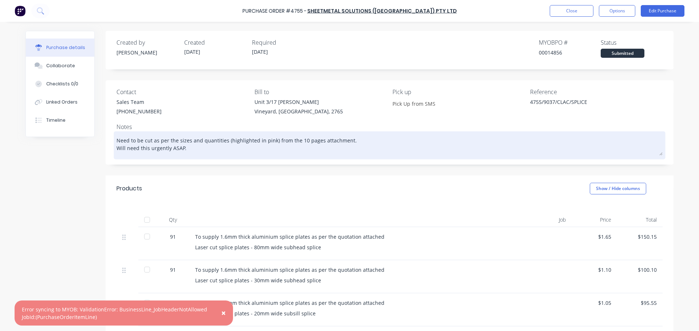
drag, startPoint x: 350, startPoint y: 143, endPoint x: 111, endPoint y: 136, distance: 238.4
click at [116, 136] on div "Need to be cut as per the sizes and quantities (highlighted in pink) from the 1…" at bounding box center [389, 145] width 546 height 24
click at [333, 150] on textarea "Need to be cut as per the sizes and quantities (highlighted in pink) from the 1…" at bounding box center [389, 144] width 546 height 23
click at [181, 152] on textarea "Need Will need this urgently [DOMAIN_NAME] be cut as per the sizes and quantiti…" at bounding box center [389, 144] width 546 height 23
drag, startPoint x: 402, startPoint y: 149, endPoint x: 185, endPoint y: 152, distance: 216.9
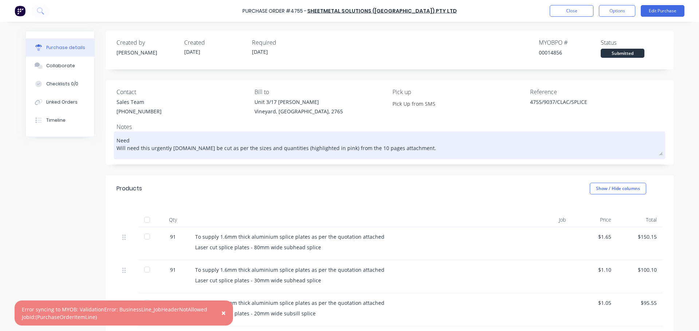
click at [185, 152] on textarea "Need Will need this urgently [DOMAIN_NAME] be cut as per the sizes and quantiti…" at bounding box center [389, 144] width 546 height 23
click at [184, 152] on textarea "Need Will need this urgently [DOMAIN_NAME] be cut as per the sizes and quantiti…" at bounding box center [389, 144] width 546 height 23
drag, startPoint x: 181, startPoint y: 148, endPoint x: 416, endPoint y: 156, distance: 235.2
click at [416, 156] on div "Need Will need this urgently [DOMAIN_NAME] be cut as per the sizes and quantiti…" at bounding box center [389, 145] width 546 height 24
click at [144, 139] on textarea "Need Will need this urgently ASAP." at bounding box center [389, 144] width 546 height 23
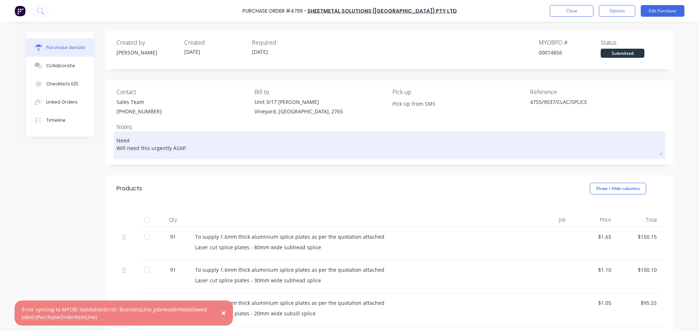
paste textarea "to be cut as per the sizes and quantities (highlighted in pink) from the 10 pag…"
type textarea "Need to be cut as per the sizes and quantities (highlighted in pink) from the 1…"
click at [385, 143] on textarea "Need to be cut as per the sizes and quantities (highlighted in pink) from the 1…" at bounding box center [389, 144] width 546 height 23
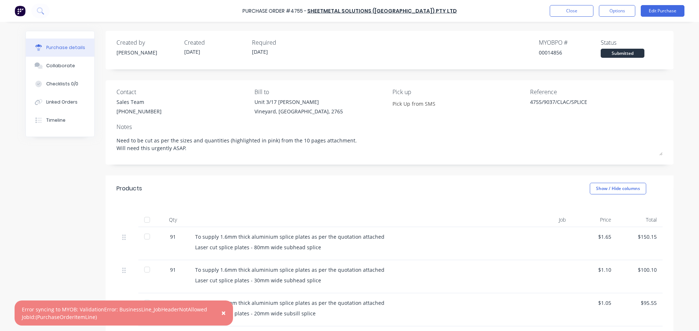
click at [476, 114] on div "Pick up Pick Up from SMS" at bounding box center [458, 103] width 132 height 31
click at [657, 13] on button "Edit Purchase" at bounding box center [662, 11] width 44 height 12
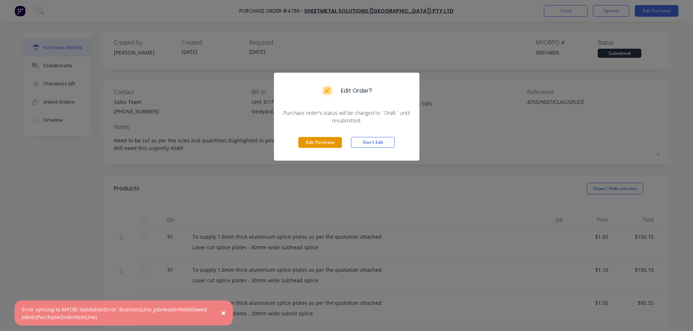
click at [330, 145] on button "Edit Purchase" at bounding box center [320, 142] width 44 height 11
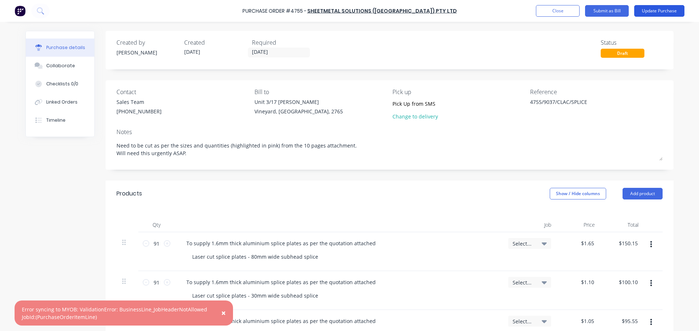
click at [664, 13] on button "Update Purchase" at bounding box center [659, 11] width 50 height 12
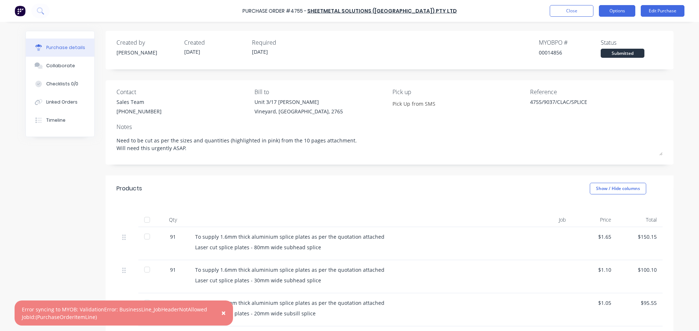
click at [622, 12] on button "Options" at bounding box center [617, 11] width 36 height 12
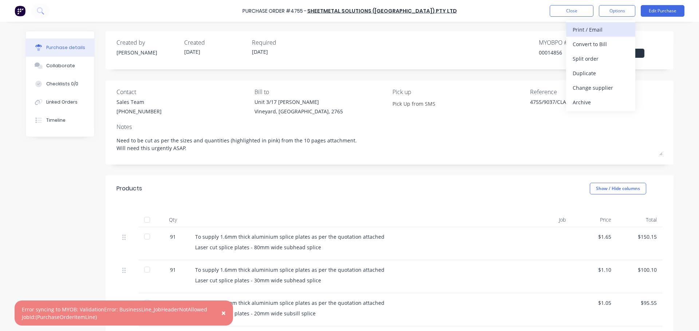
click at [599, 32] on div "Print / Email" at bounding box center [600, 29] width 56 height 11
click at [597, 45] on div "With pricing" at bounding box center [600, 44] width 56 height 11
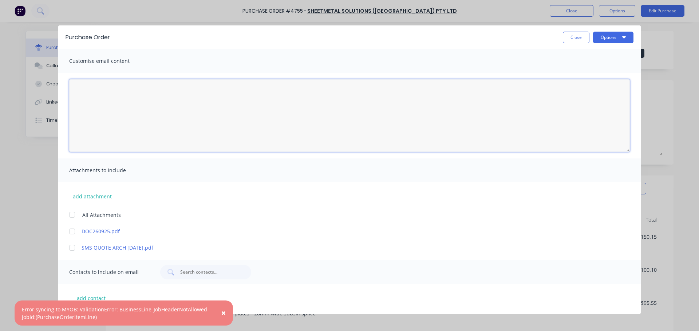
click at [127, 100] on textarea "[DATE]" at bounding box center [349, 115] width 560 height 73
click at [120, 90] on textarea "Hi" at bounding box center [349, 115] width 560 height 73
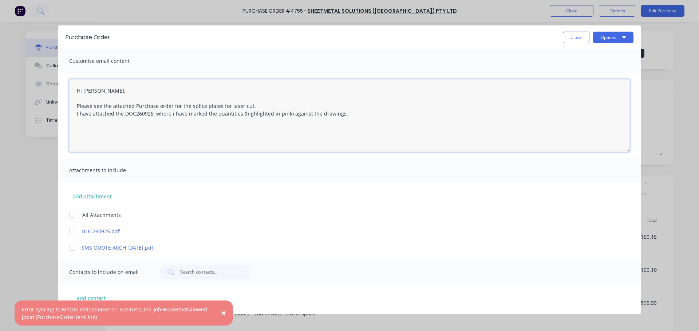
drag, startPoint x: 151, startPoint y: 112, endPoint x: 268, endPoint y: 161, distance: 126.9
click at [151, 112] on textarea "Hi [PERSON_NAME], Please see the attached Purchase order for the splice plates …" at bounding box center [349, 115] width 560 height 73
click at [370, 114] on textarea "Hi [PERSON_NAME], Please see the attached Purchase order for the splice plates …" at bounding box center [349, 115] width 560 height 73
click at [227, 122] on textarea "Hi [PERSON_NAME], Please see the attached Purchase order for the splice plates …" at bounding box center [349, 115] width 560 height 73
click at [185, 123] on textarea "Hi [PERSON_NAME], Please see the attached Purchase order for the splice plates …" at bounding box center [349, 115] width 560 height 73
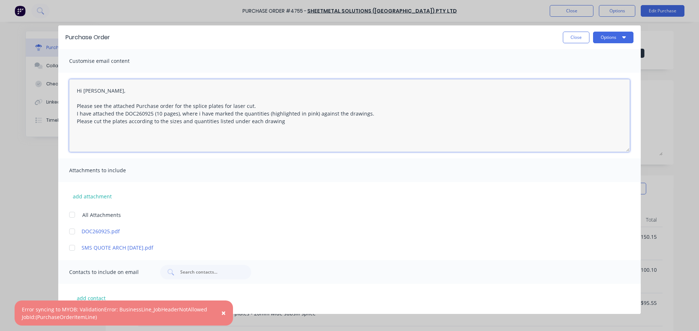
drag, startPoint x: 279, startPoint y: 125, endPoint x: 72, endPoint y: 118, distance: 207.2
click at [72, 118] on textarea "Hi [PERSON_NAME], Please see the attached Purchase order for the splice plates …" at bounding box center [349, 115] width 560 height 73
click at [362, 115] on textarea "Hi [PERSON_NAME], Please see the attached Purchase order for the splice plates …" at bounding box center [349, 115] width 560 height 73
click at [95, 132] on textarea "Hi [PERSON_NAME], Please see the attached Purchase order for the splice plates …" at bounding box center [349, 115] width 560 height 73
click at [164, 129] on textarea "Hi [PERSON_NAME], Please see the attached Purchase order for the splice plates …" at bounding box center [349, 115] width 560 height 73
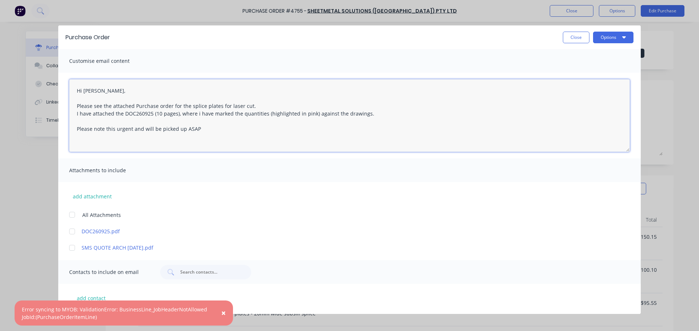
click at [164, 129] on textarea "Hi [PERSON_NAME], Please see the attached Purchase order for the splice plates …" at bounding box center [349, 115] width 560 height 73
click at [191, 129] on textarea "Hi [PERSON_NAME], Please see the attached Purchase order for the splice plates …" at bounding box center [349, 115] width 560 height 73
click at [74, 216] on div at bounding box center [72, 215] width 15 height 15
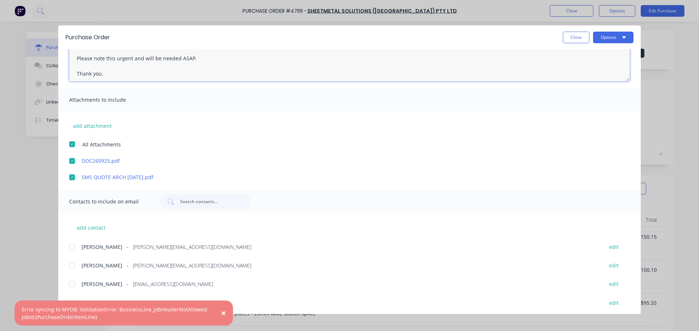
scroll to position [73, 0]
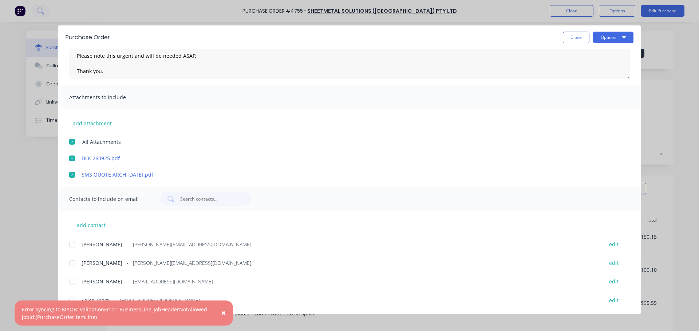
click at [225, 313] on span "×" at bounding box center [223, 313] width 4 height 10
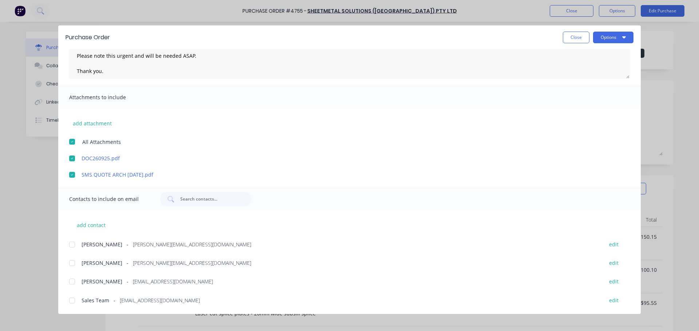
click at [72, 299] on div at bounding box center [72, 301] width 15 height 15
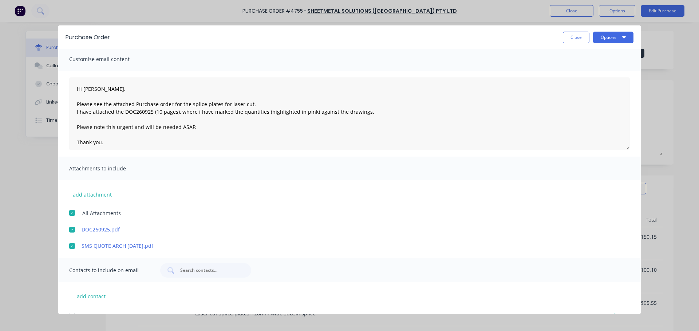
scroll to position [0, 0]
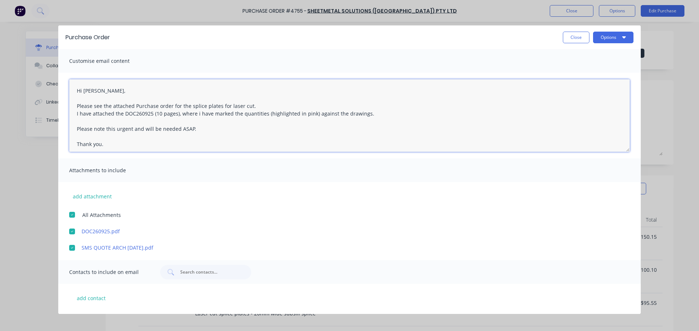
click at [176, 106] on textarea "Hi [PERSON_NAME], Please see the attached Purchase order for the splice plates …" at bounding box center [349, 115] width 560 height 73
click at [272, 107] on textarea "Hi [PERSON_NAME], Please see the attached Purchase order of the splice plates f…" at bounding box center [349, 115] width 560 height 73
click at [85, 113] on textarea "Hi [PERSON_NAME], Please see the attached Purchase order of the splice plates f…" at bounding box center [349, 115] width 560 height 73
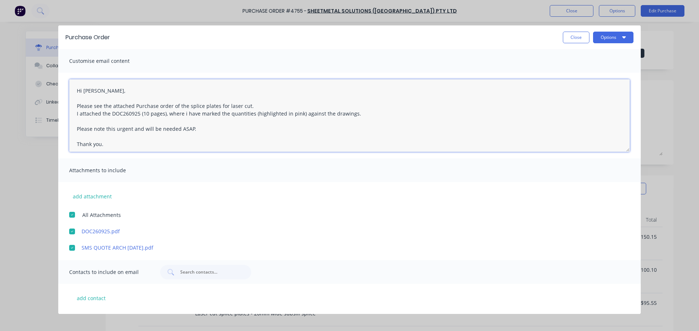
click at [114, 130] on textarea "Hi [PERSON_NAME], Please see the attached Purchase order of the splice plates f…" at bounding box center [349, 115] width 560 height 73
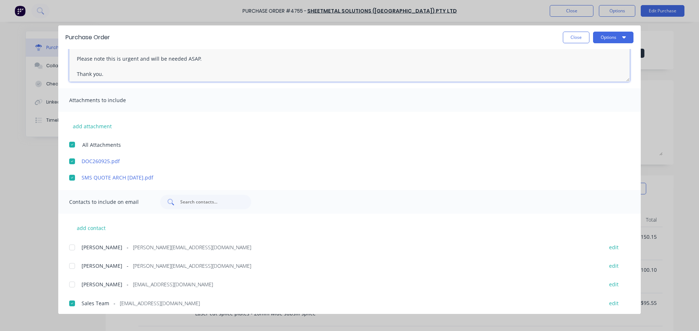
scroll to position [73, 0]
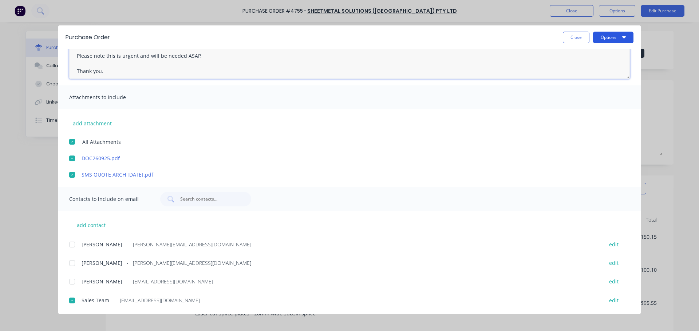
type textarea "Hi [PERSON_NAME], Please see the attached Purchase order of the splice plates f…"
click at [607, 36] on button "Options" at bounding box center [613, 38] width 40 height 12
click at [597, 84] on div "Email" at bounding box center [599, 85] width 56 height 11
click at [70, 142] on div at bounding box center [72, 142] width 15 height 15
click at [612, 38] on button "Options" at bounding box center [613, 38] width 40 height 12
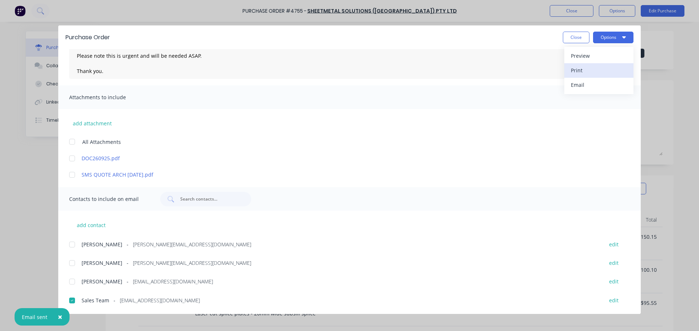
click at [590, 69] on div "Print" at bounding box center [599, 70] width 56 height 11
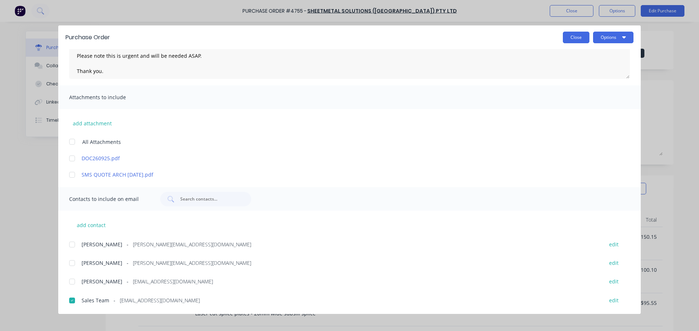
click at [568, 36] on button "Close" at bounding box center [576, 38] width 27 height 12
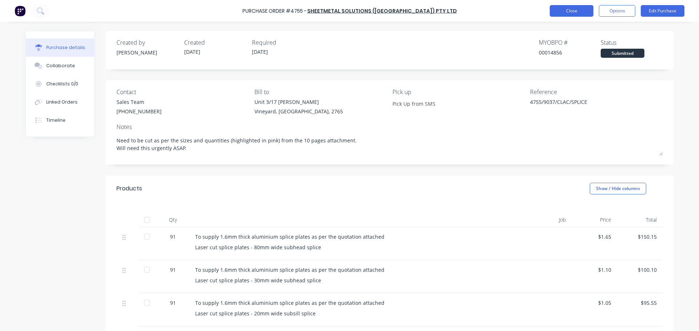
click at [569, 15] on button "Close" at bounding box center [571, 11] width 44 height 12
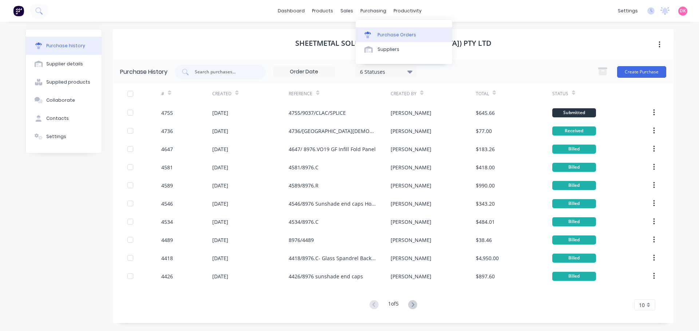
click at [381, 34] on div "Purchase Orders" at bounding box center [396, 35] width 39 height 7
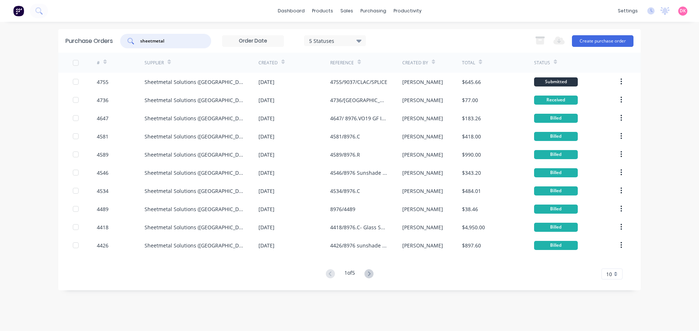
drag, startPoint x: 192, startPoint y: 40, endPoint x: 107, endPoint y: 47, distance: 86.2
click at [107, 47] on div "Purchase Orders sheetmetal 5 Statuses 5 Statuses Export to Excel (XLSX) Create …" at bounding box center [349, 41] width 582 height 24
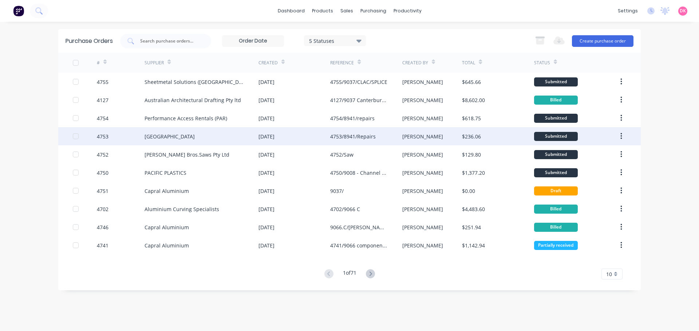
click at [242, 132] on div "[GEOGRAPHIC_DATA]" at bounding box center [201, 136] width 114 height 18
